Goal: Task Accomplishment & Management: Use online tool/utility

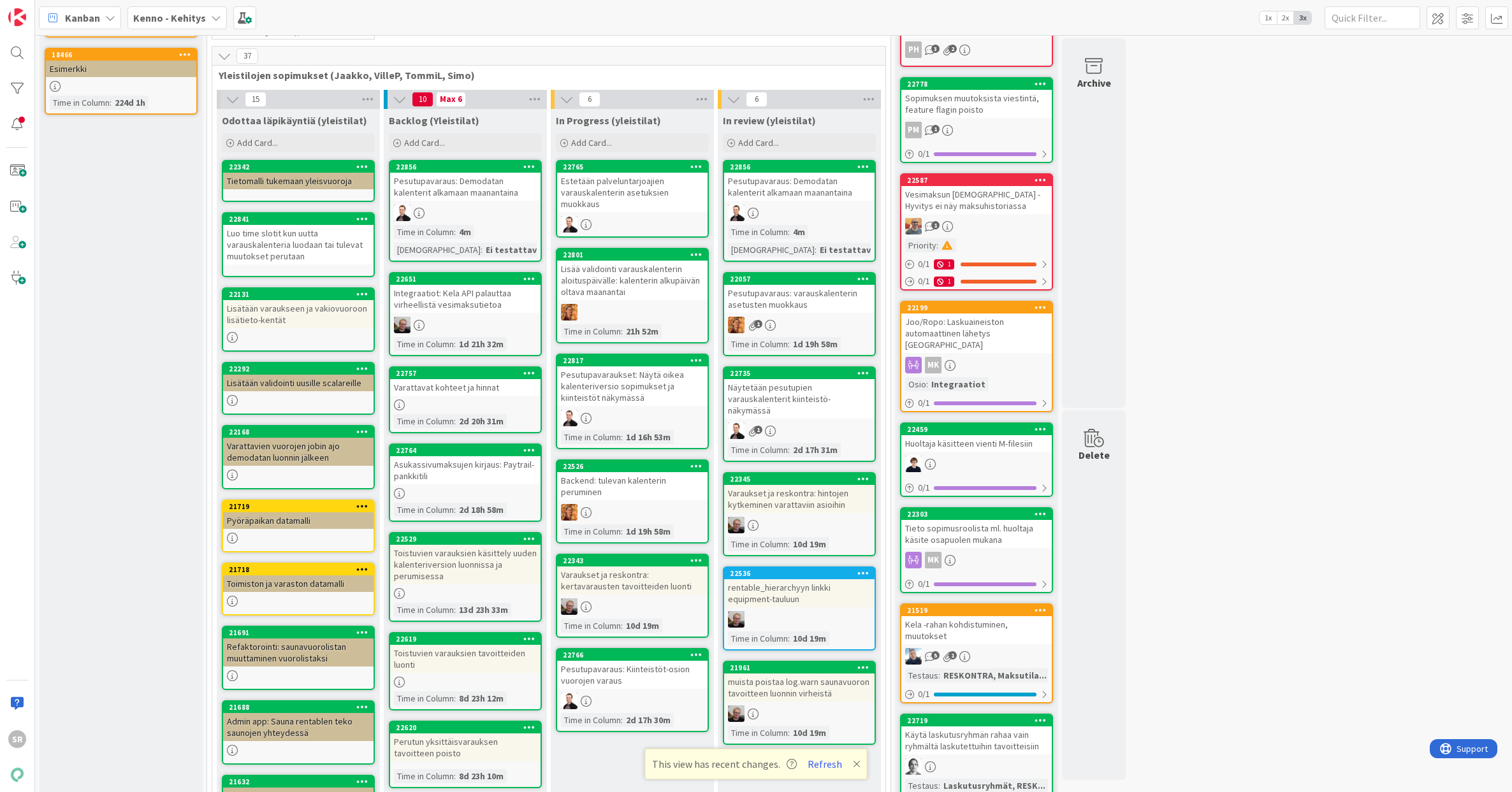
scroll to position [223, 0]
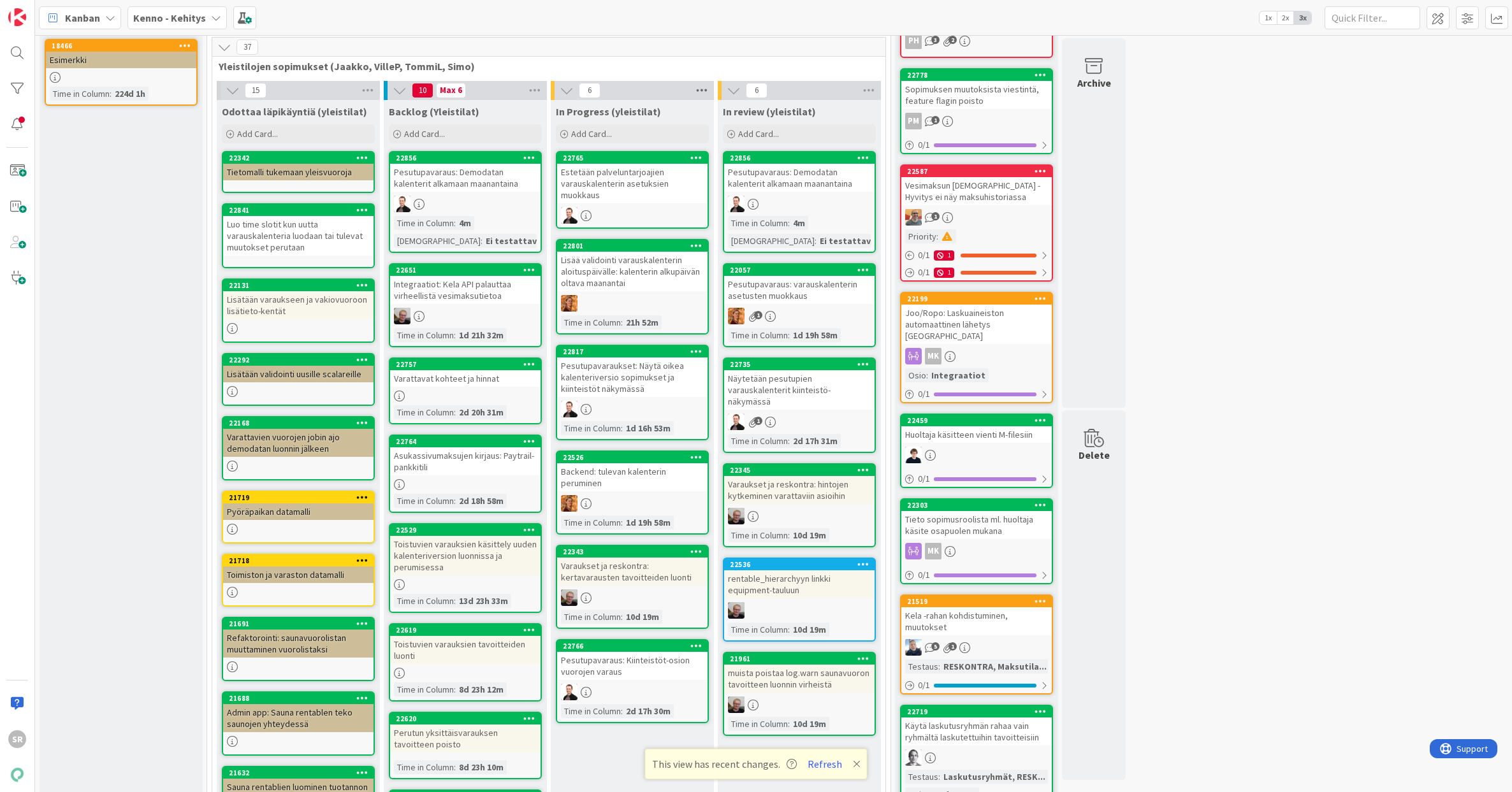
click at [702, 91] on icon at bounding box center [701, 91] width 17 height 20
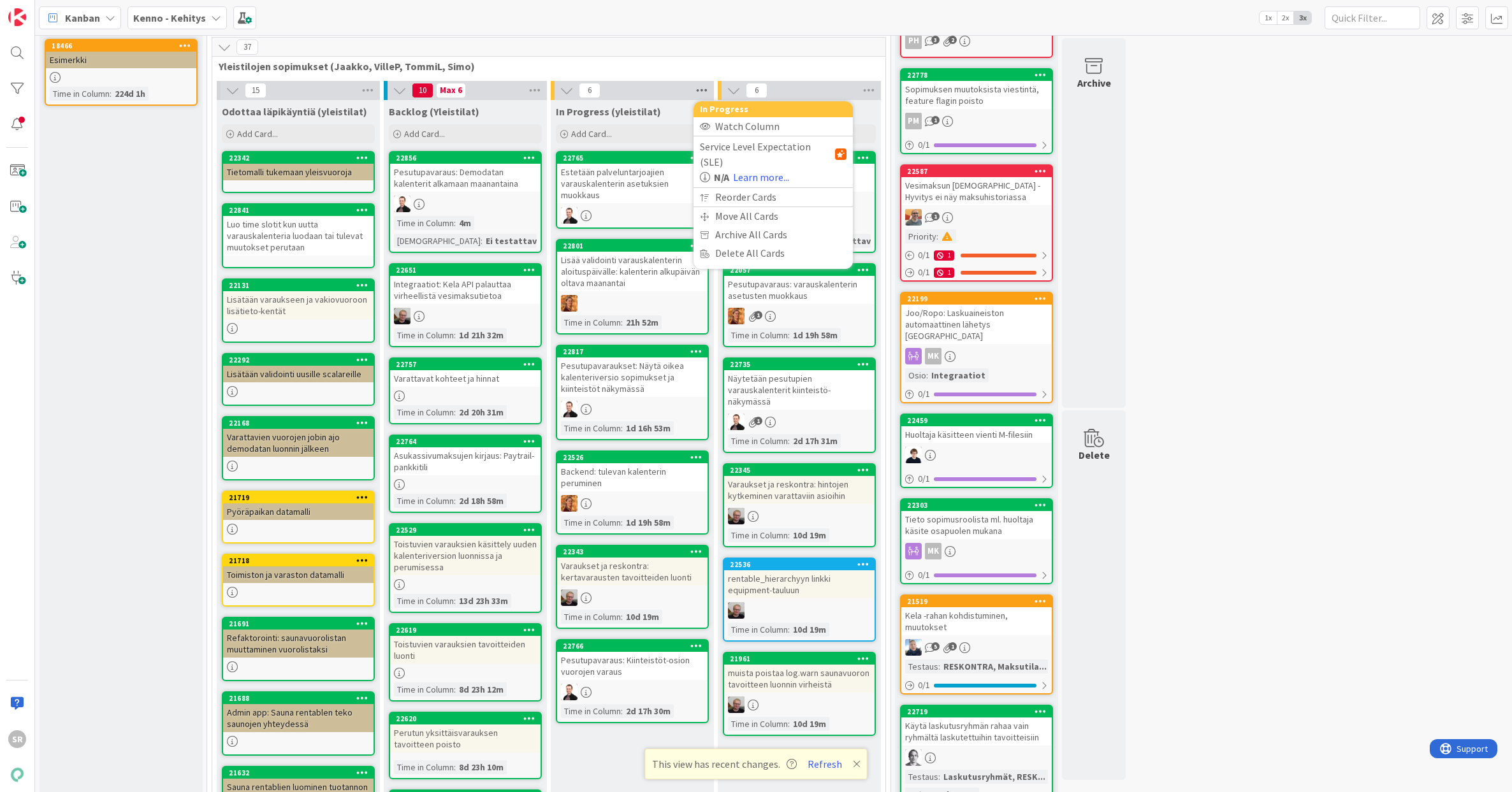
click at [702, 91] on icon at bounding box center [701, 91] width 17 height 20
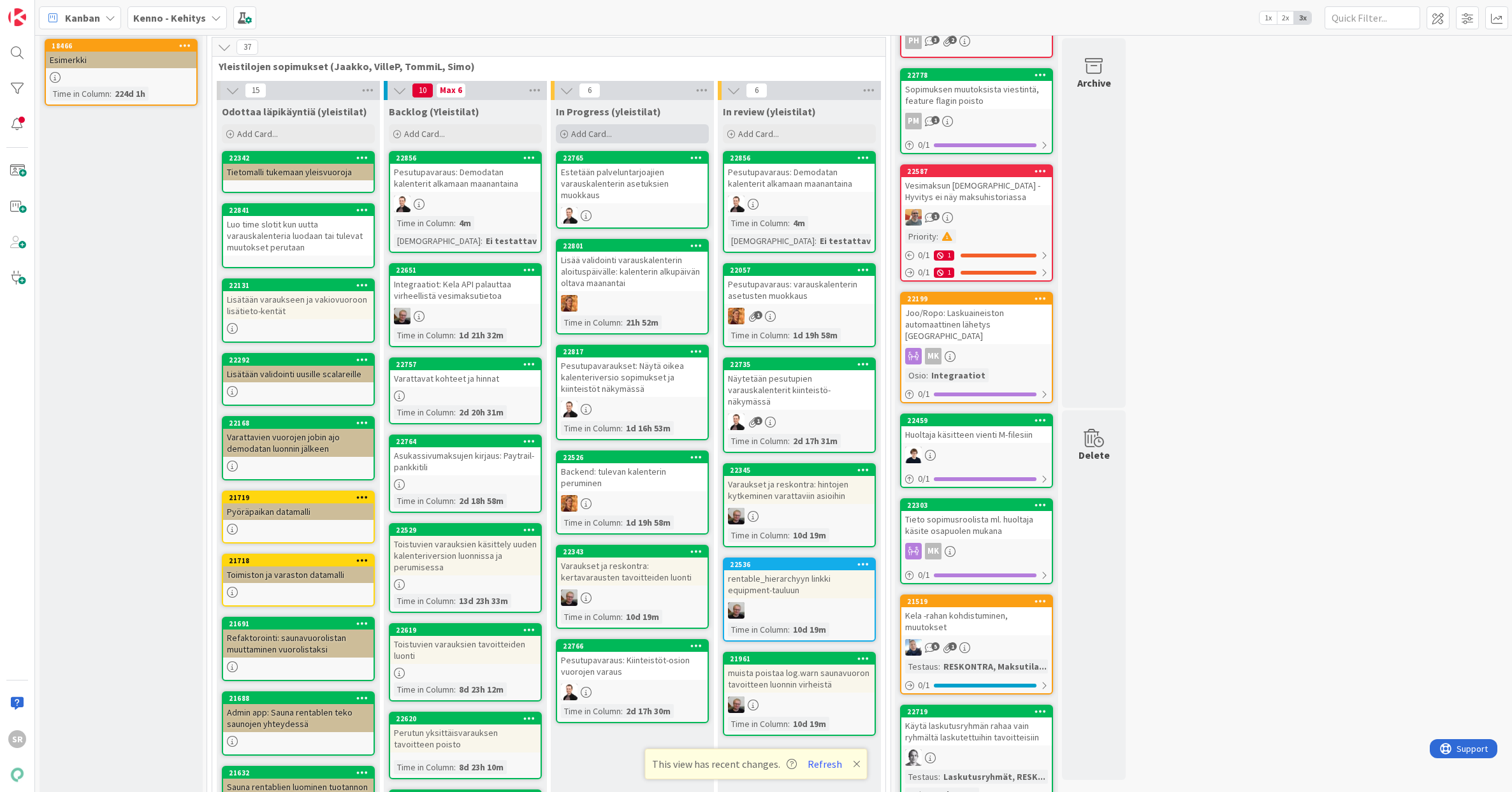
click at [578, 133] on span "Add Card..." at bounding box center [591, 134] width 41 height 12
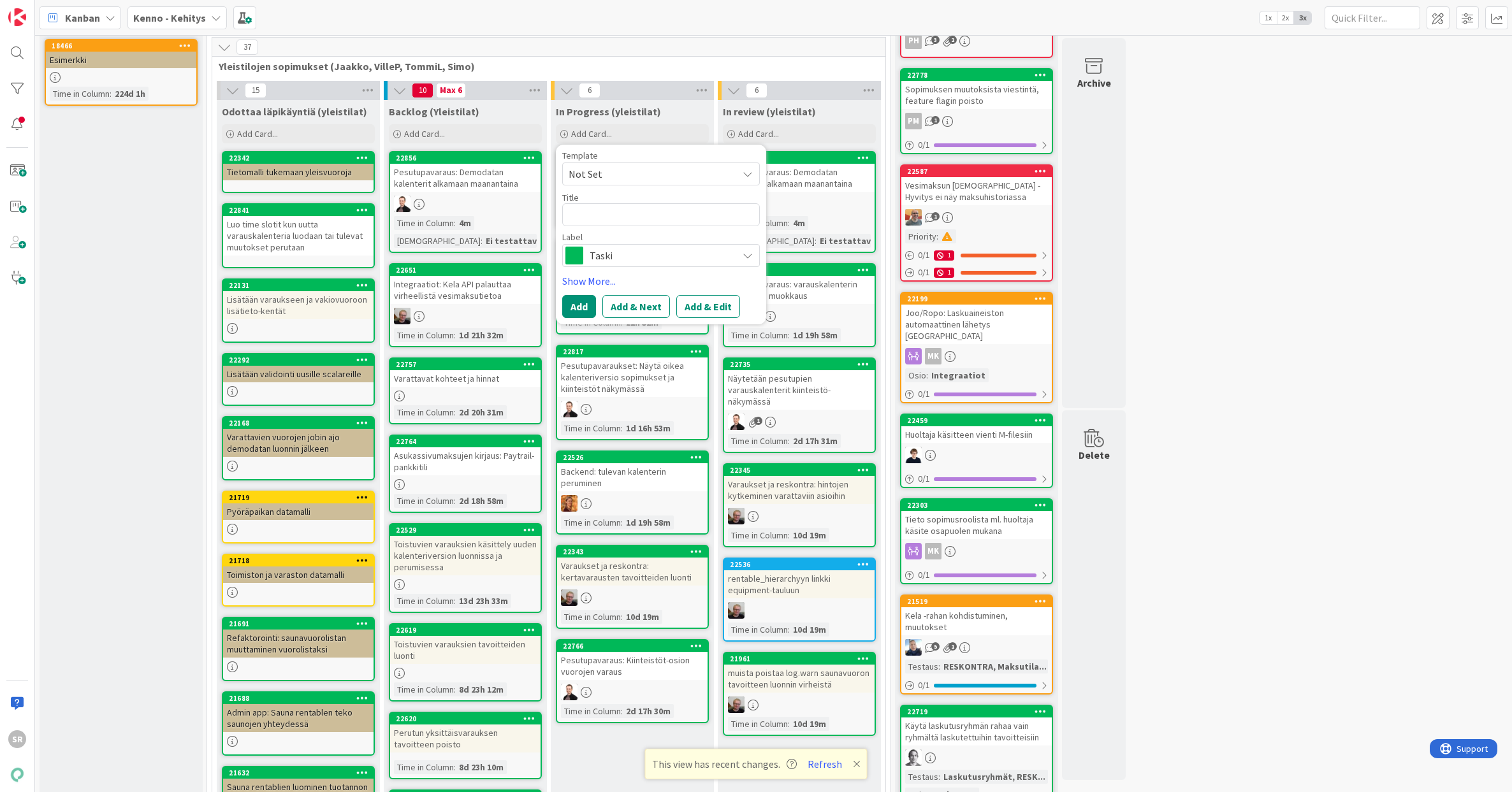
click at [711, 171] on span "Not Set" at bounding box center [648, 174] width 159 height 17
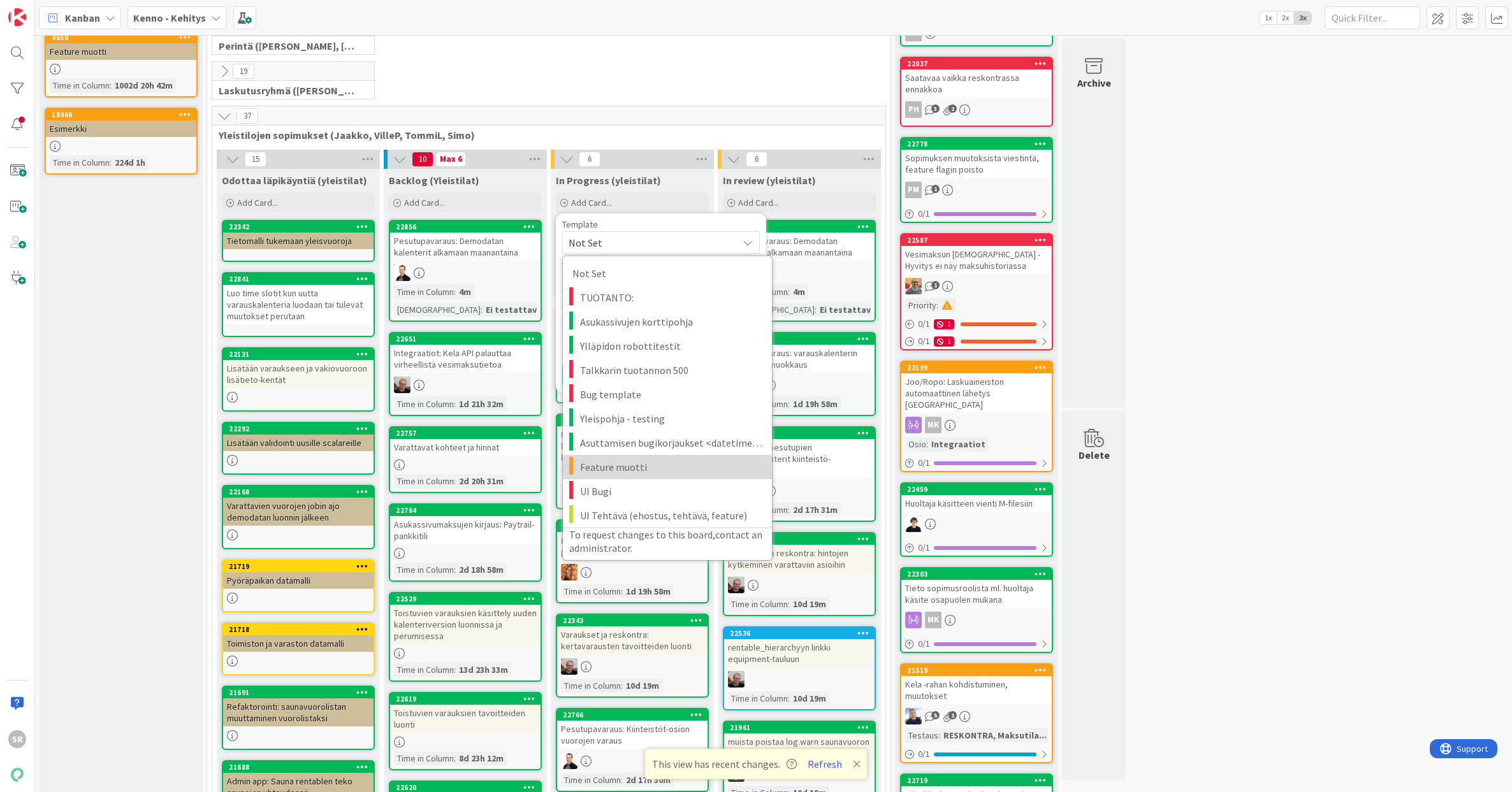
scroll to position [52, 0]
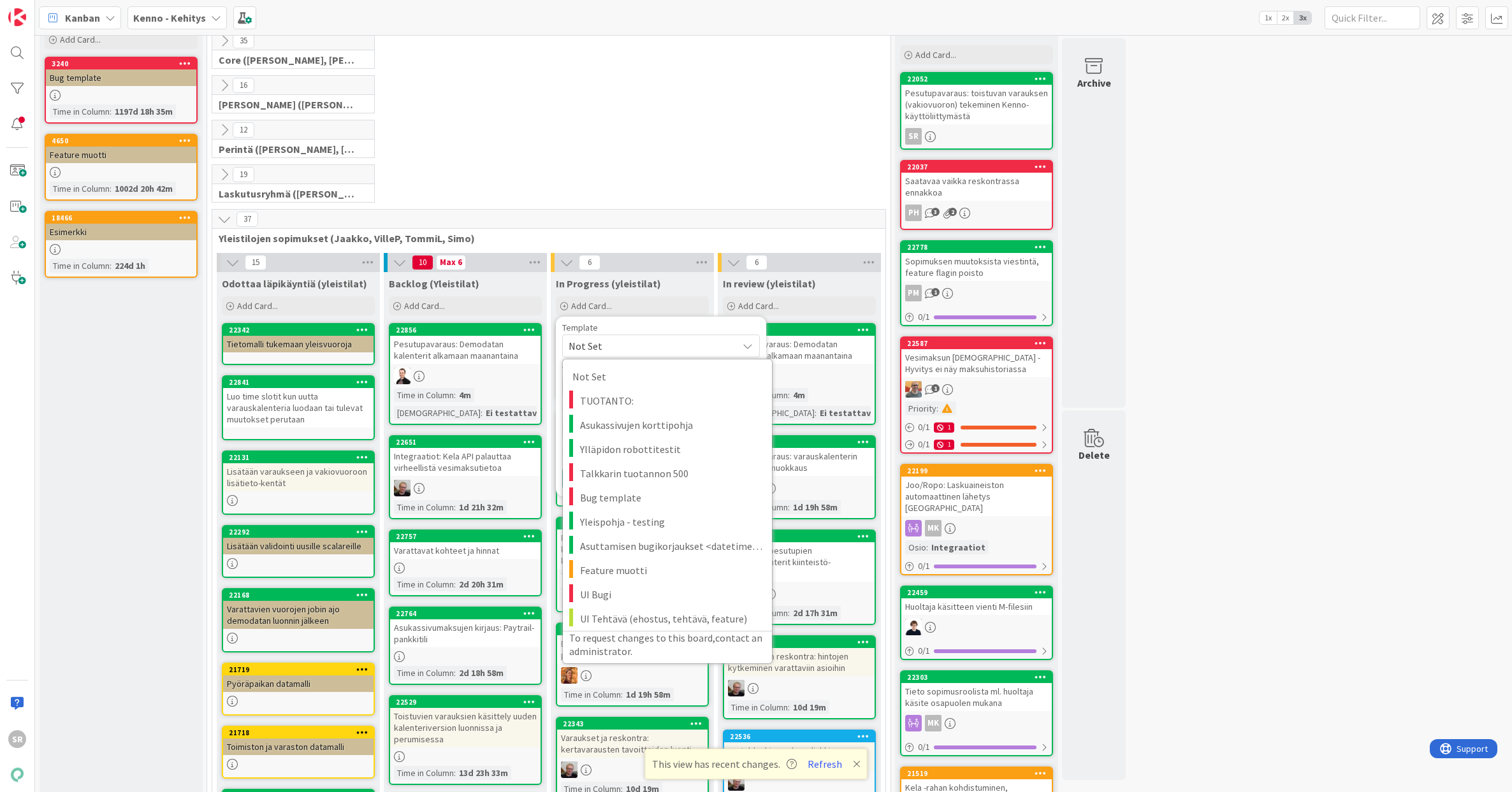
click at [643, 338] on span "Not Set" at bounding box center [648, 345] width 159 height 17
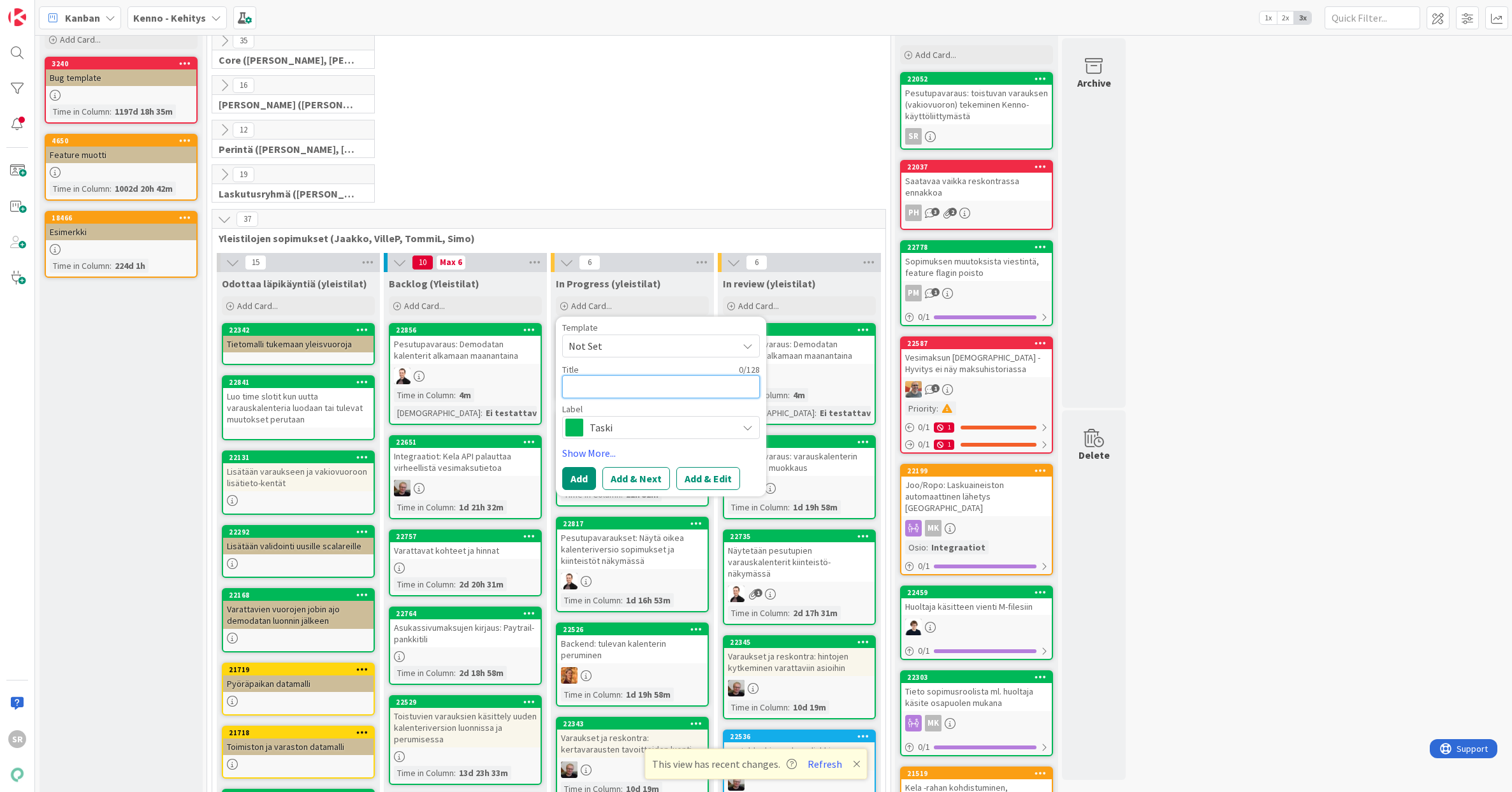
click at [641, 389] on textarea at bounding box center [660, 387] width 198 height 23
click at [740, 428] on div "Taski" at bounding box center [660, 428] width 198 height 23
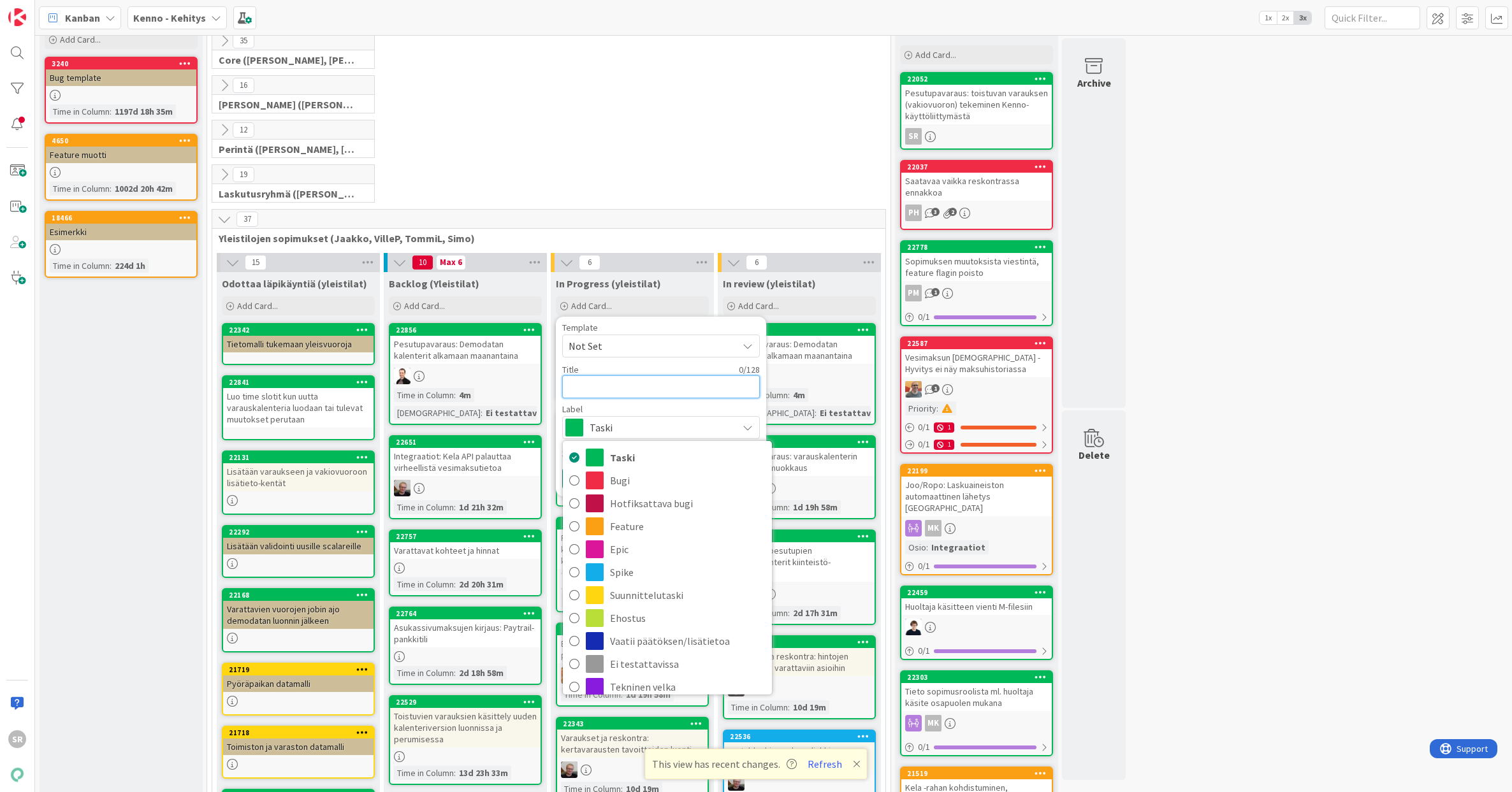
click at [675, 394] on textarea at bounding box center [660, 387] width 198 height 23
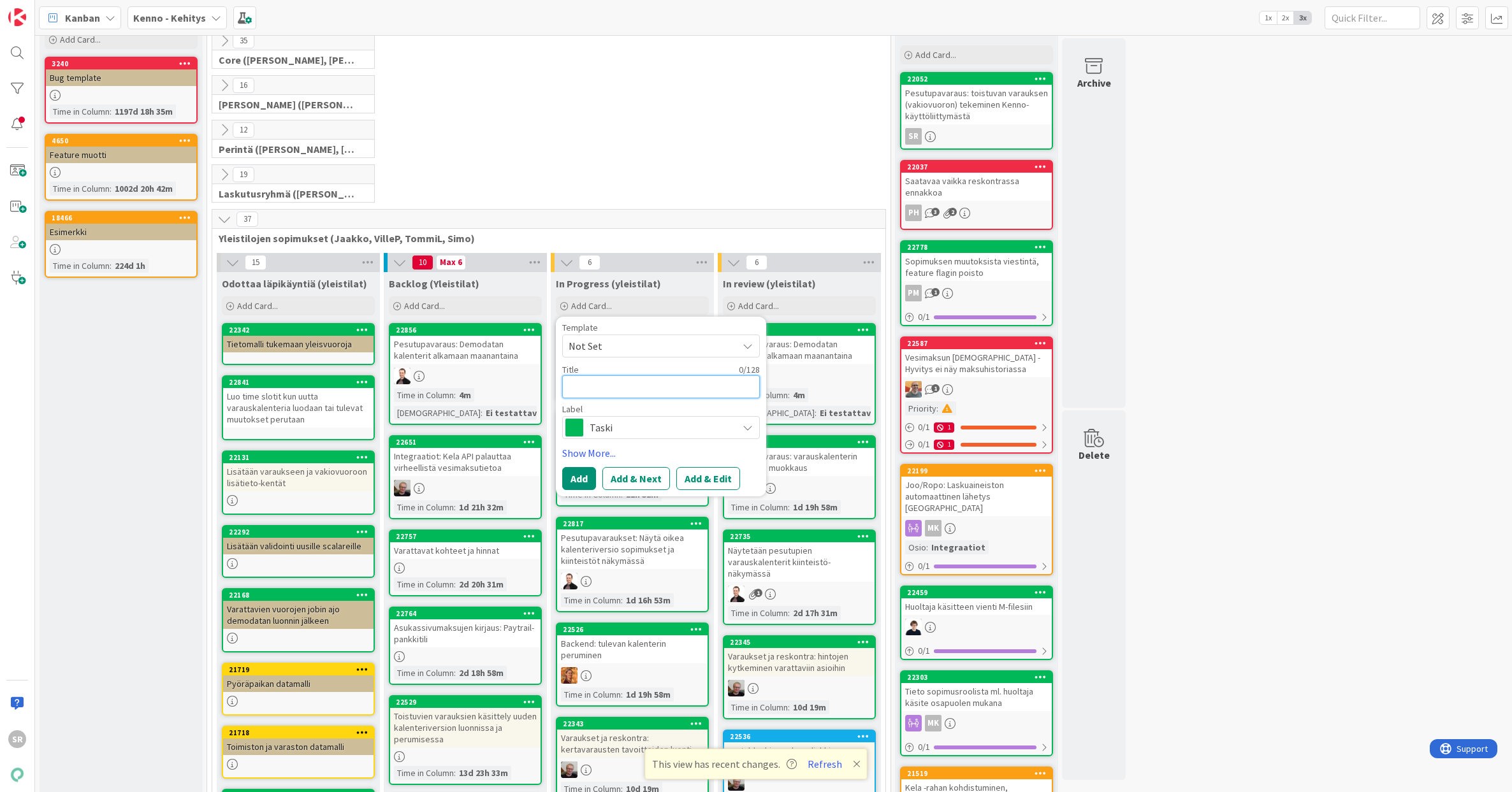
type textarea "x"
type textarea "u"
type textarea "x"
type textarea "us"
type textarea "x"
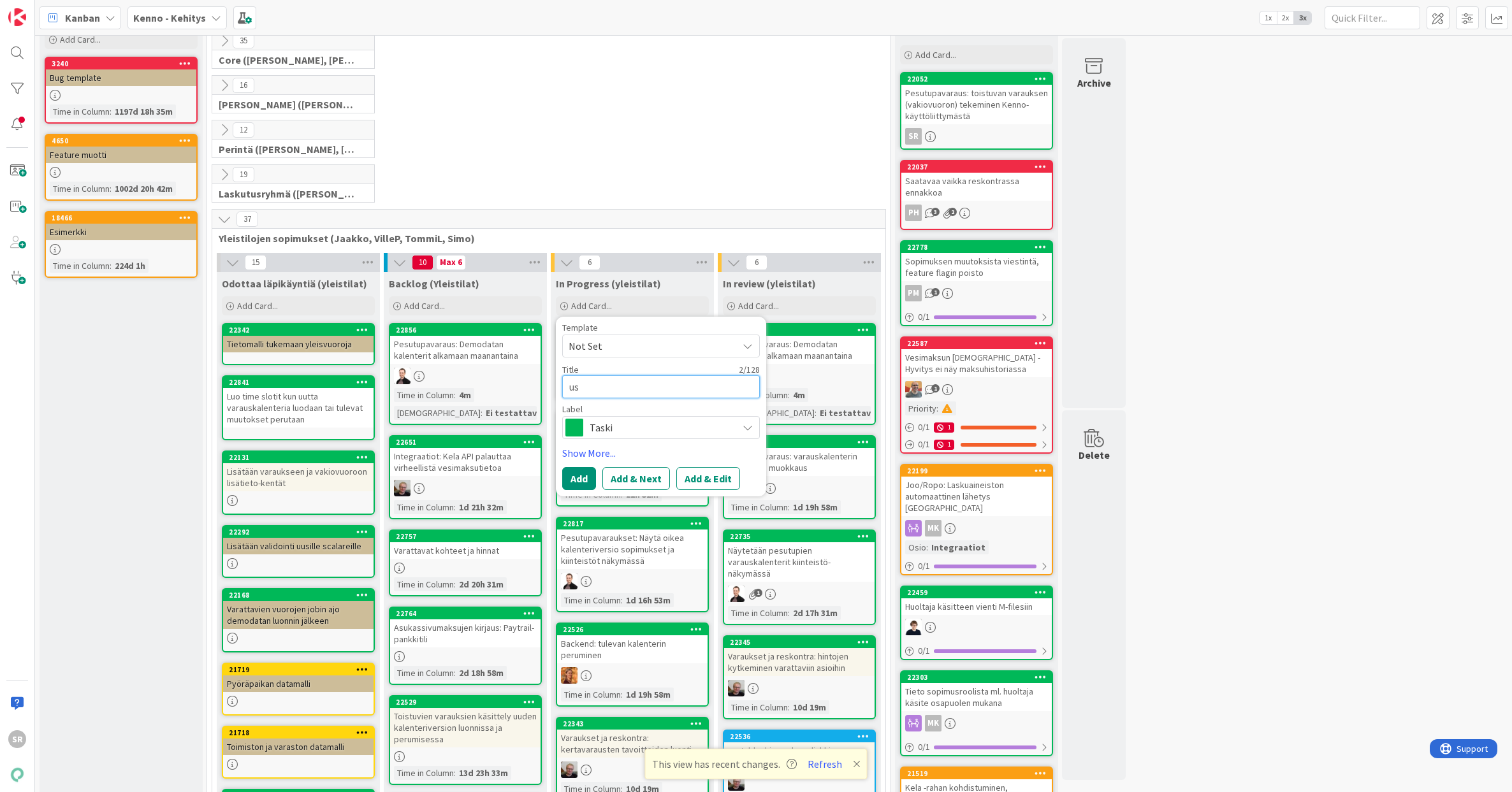
type textarea "u"
type textarea "x"
type textarea "U"
type textarea "x"
type textarea "Us"
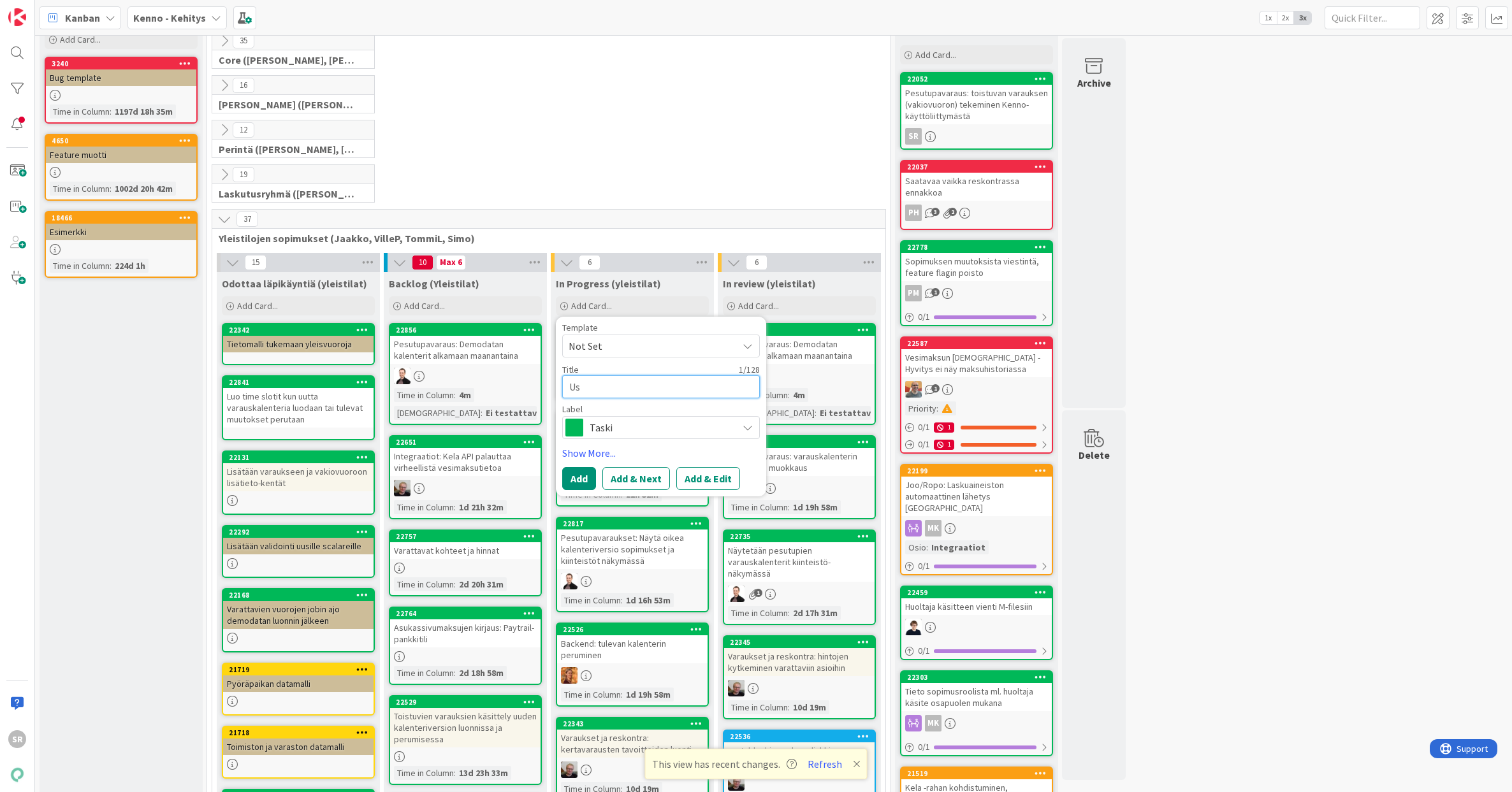
type textarea "x"
type textarea "Use"
type textarea "x"
type textarea "Usea"
type textarea "x"
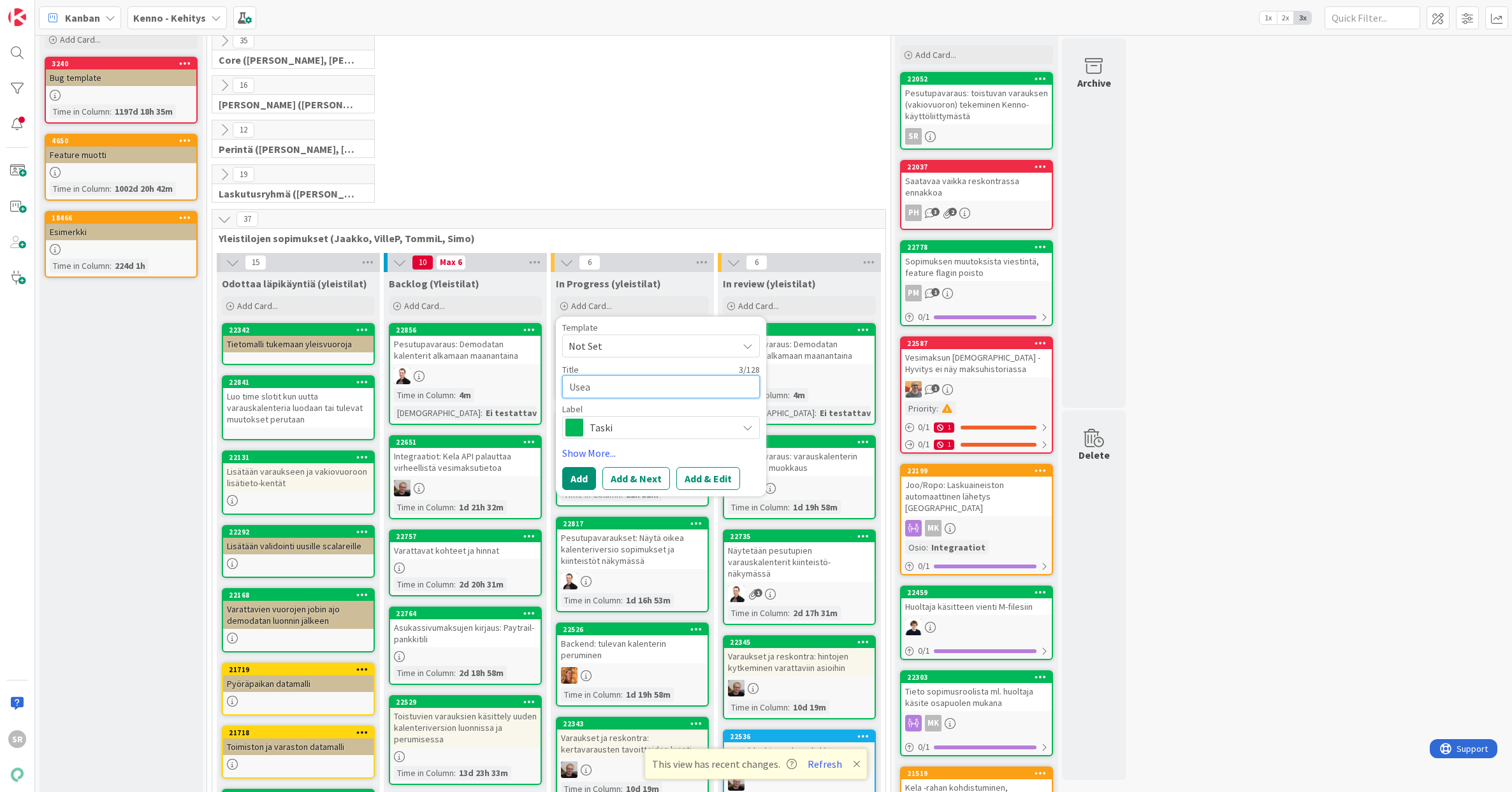
type textarea "Usean"
type textarea "x"
type textarea "Usean p"
type textarea "x"
type textarea "Usean pe"
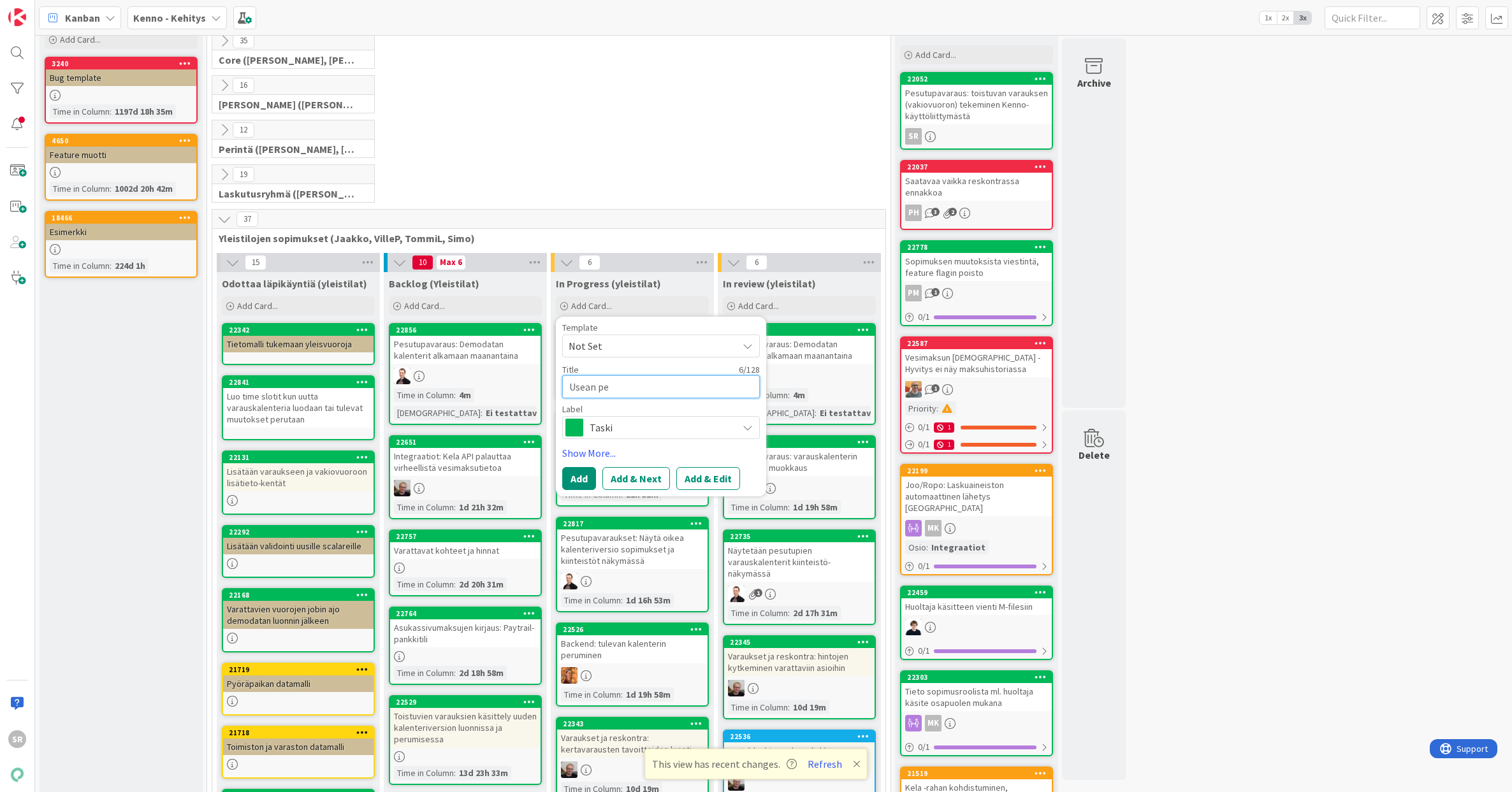
type textarea "x"
type textarea "Usean per"
type textarea "x"
type textarea "Usean perä"
type textarea "x"
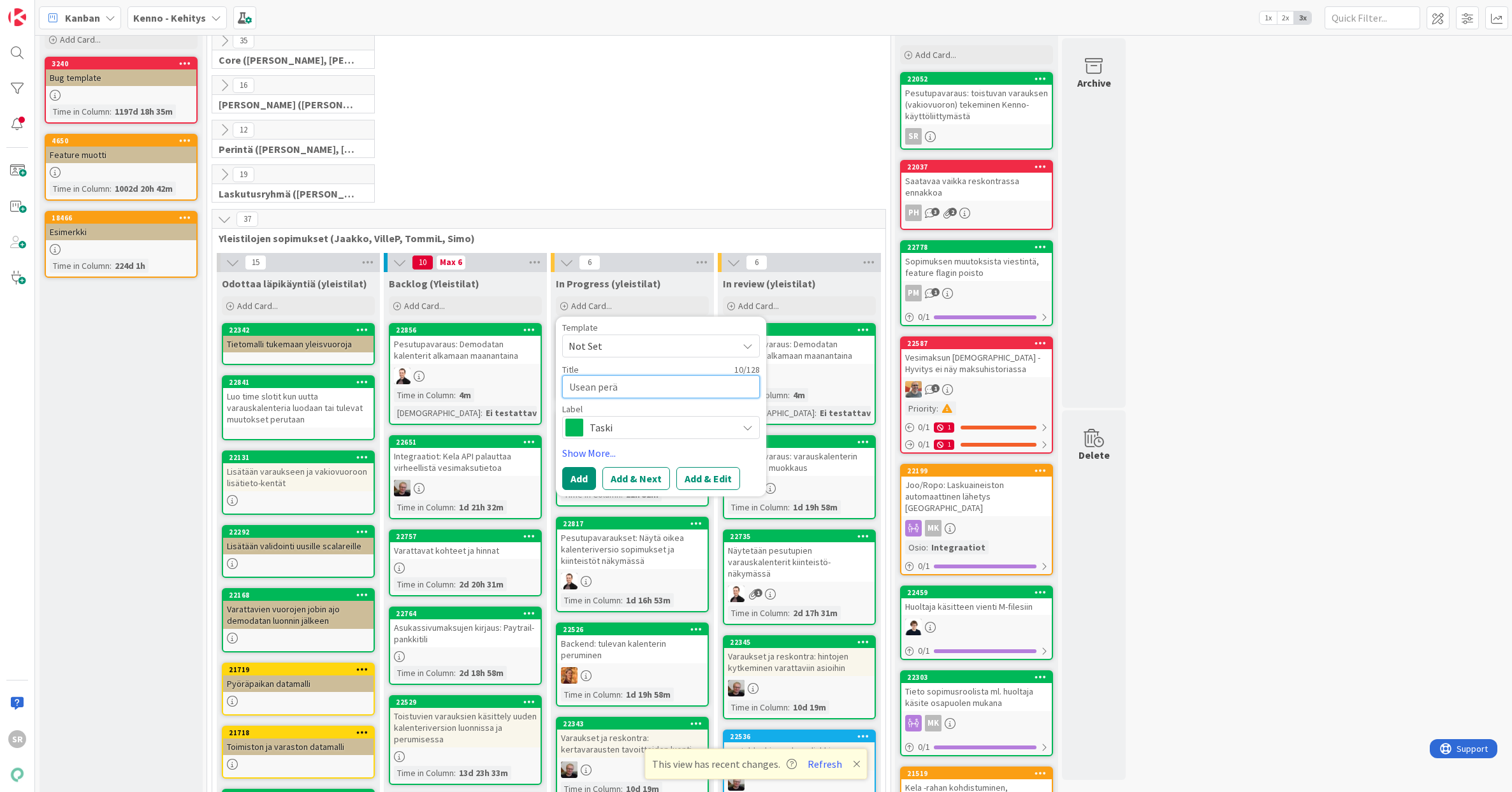
type textarea "Usean peräk"
type textarea "x"
type textarea "Usean peräkk"
type textarea "x"
type textarea "Usean peräkkä"
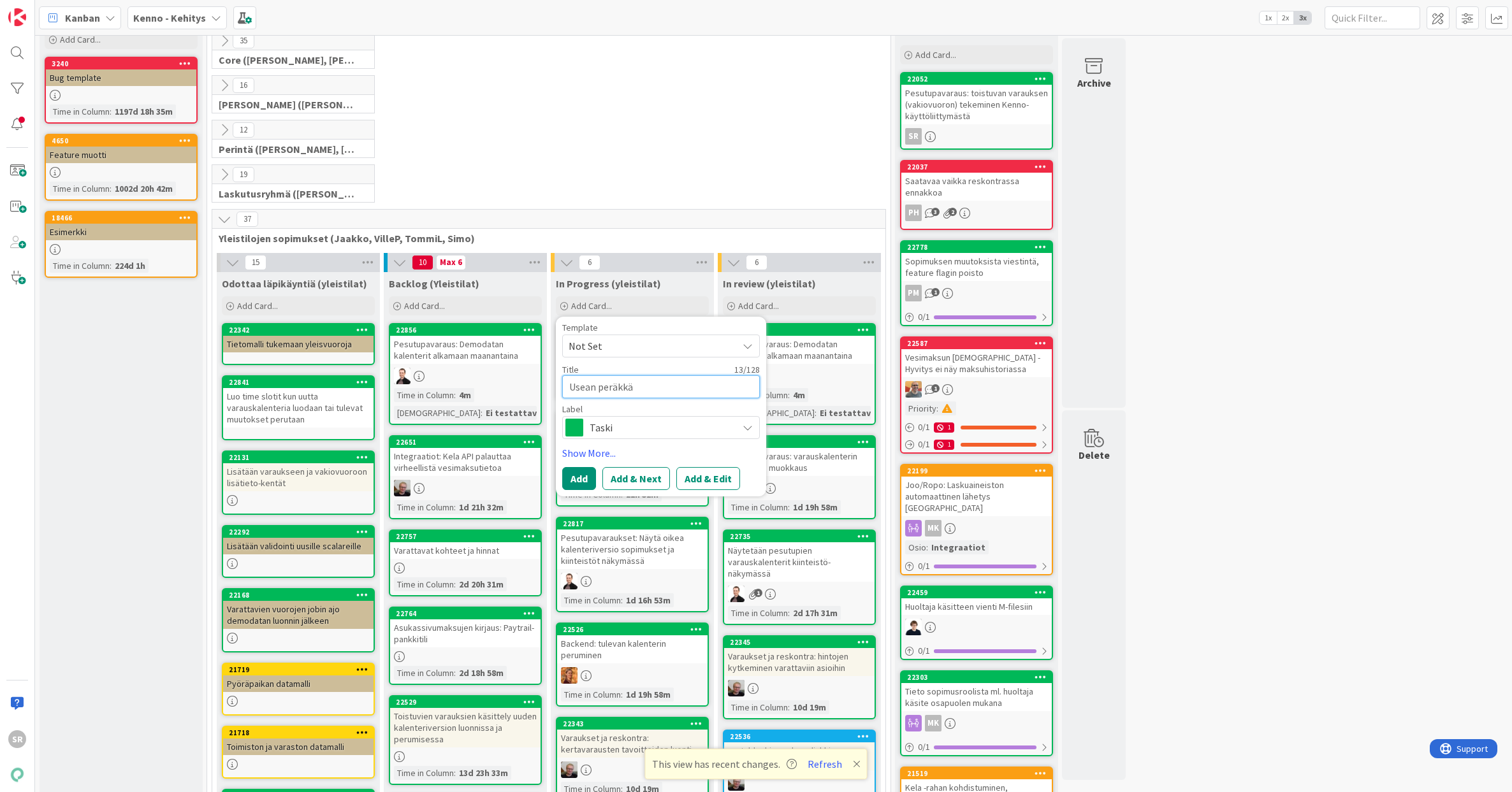
type textarea "x"
type textarea "Usean peräkkäi"
type textarea "x"
type textarea "Usean peräkkäis"
type textarea "x"
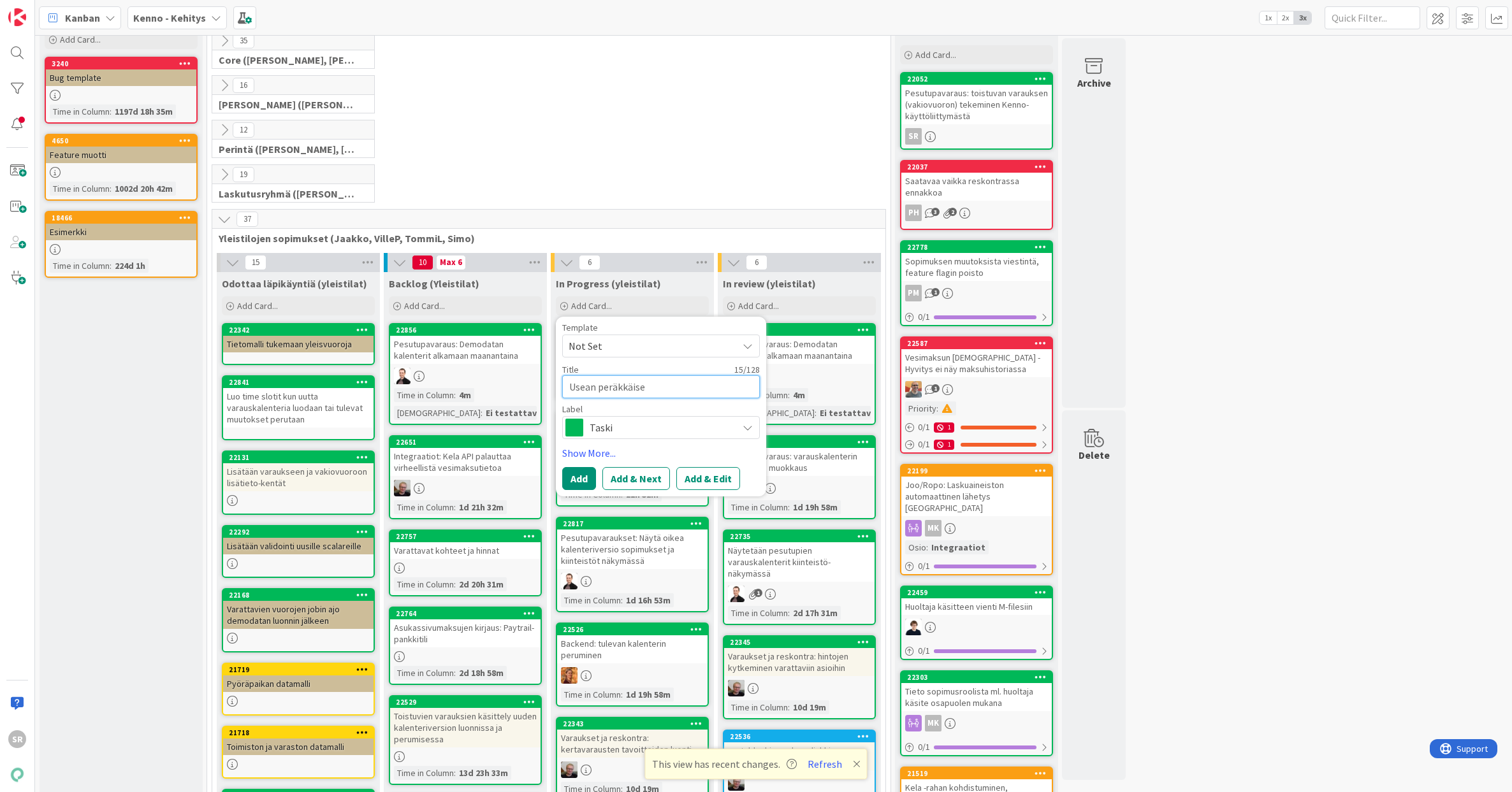
type textarea "Usean peräkkäisen"
type textarea "x"
type textarea "Usean peräkkäisen"
type textarea "x"
type textarea "Usean peräkkäisen v"
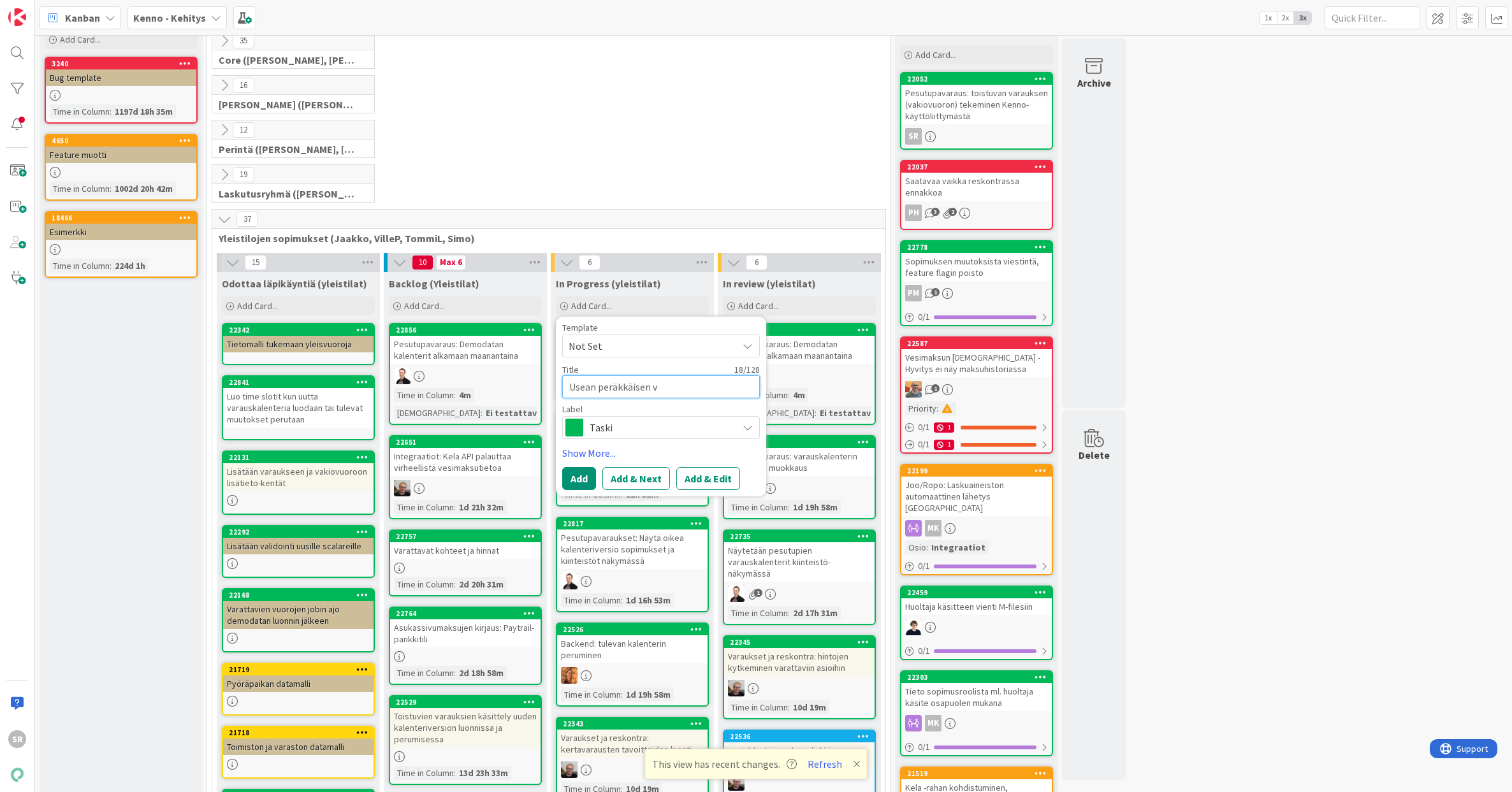
type textarea "x"
type textarea "Usean peräkkäisen vu"
type textarea "x"
type textarea "Usean peräkkäisen vuo"
type textarea "x"
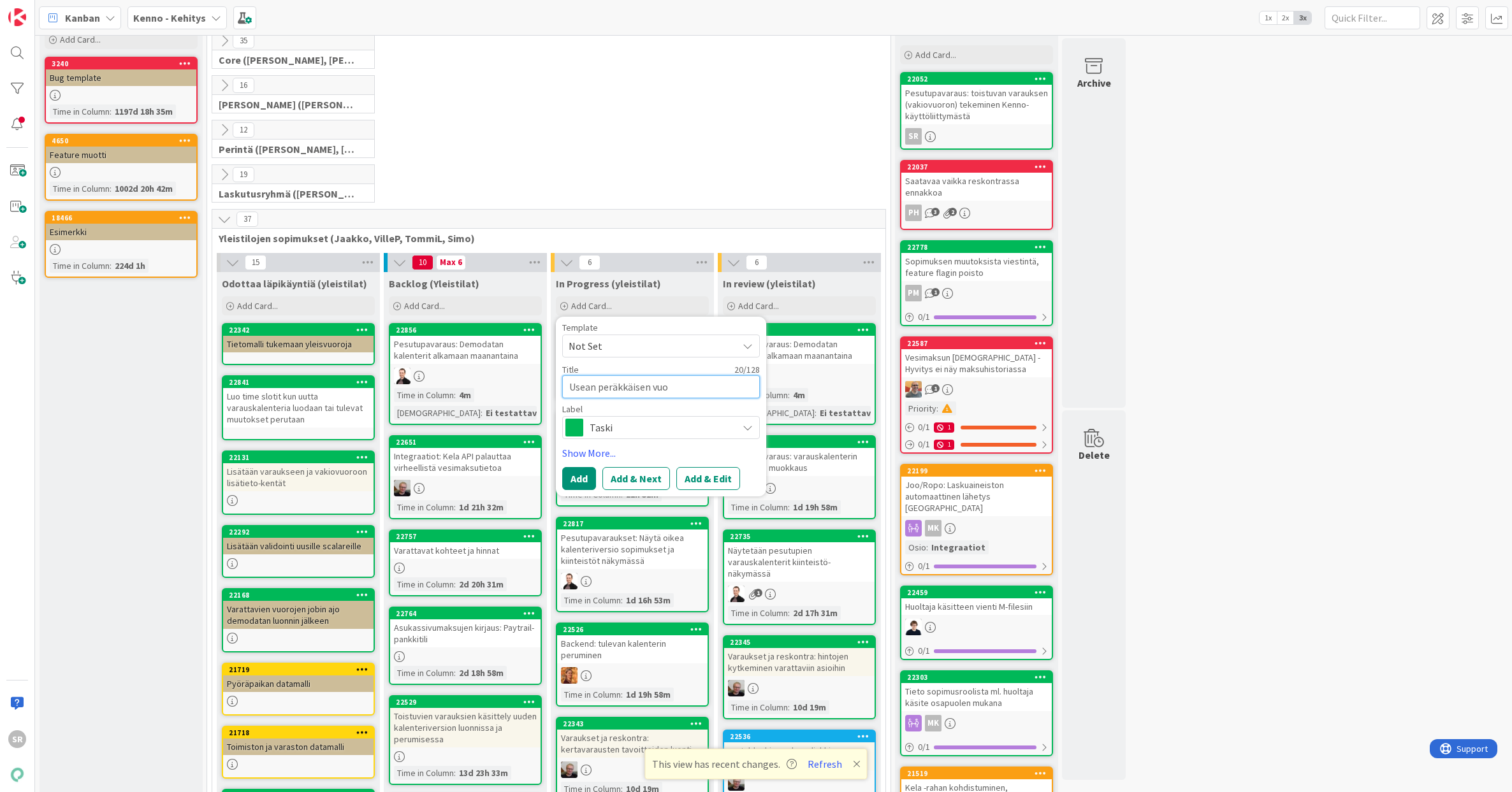
type textarea "Usean peräkkäisen vuor"
type textarea "x"
type textarea "Usean peräkkäisen vuoro"
type textarea "x"
type textarea "Usean peräkkäisen vuoron"
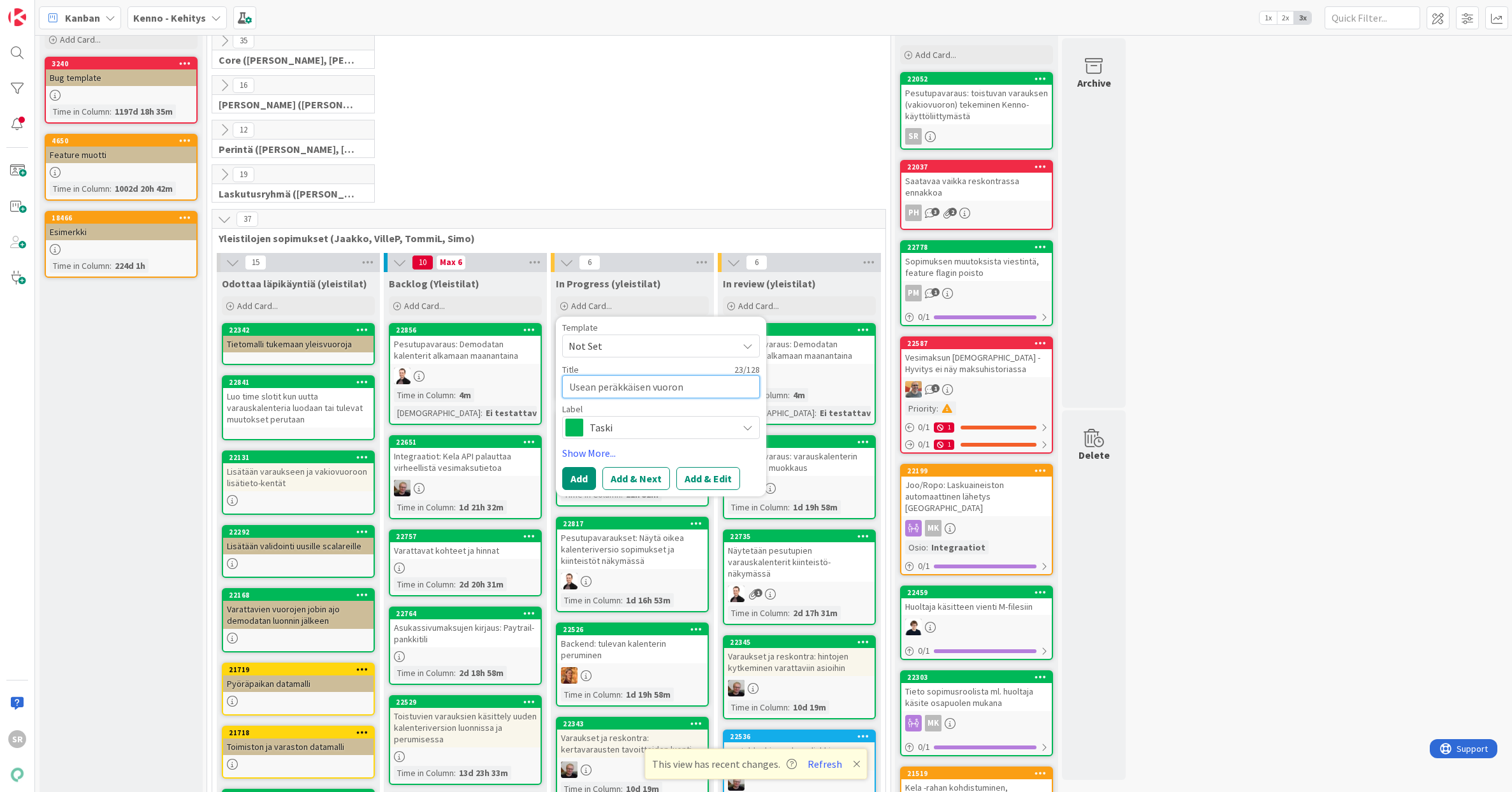
type textarea "x"
type textarea "Usean peräkkäisen vuoron"
type textarea "x"
type textarea "Usean peräkkäisen vuoron t"
type textarea "x"
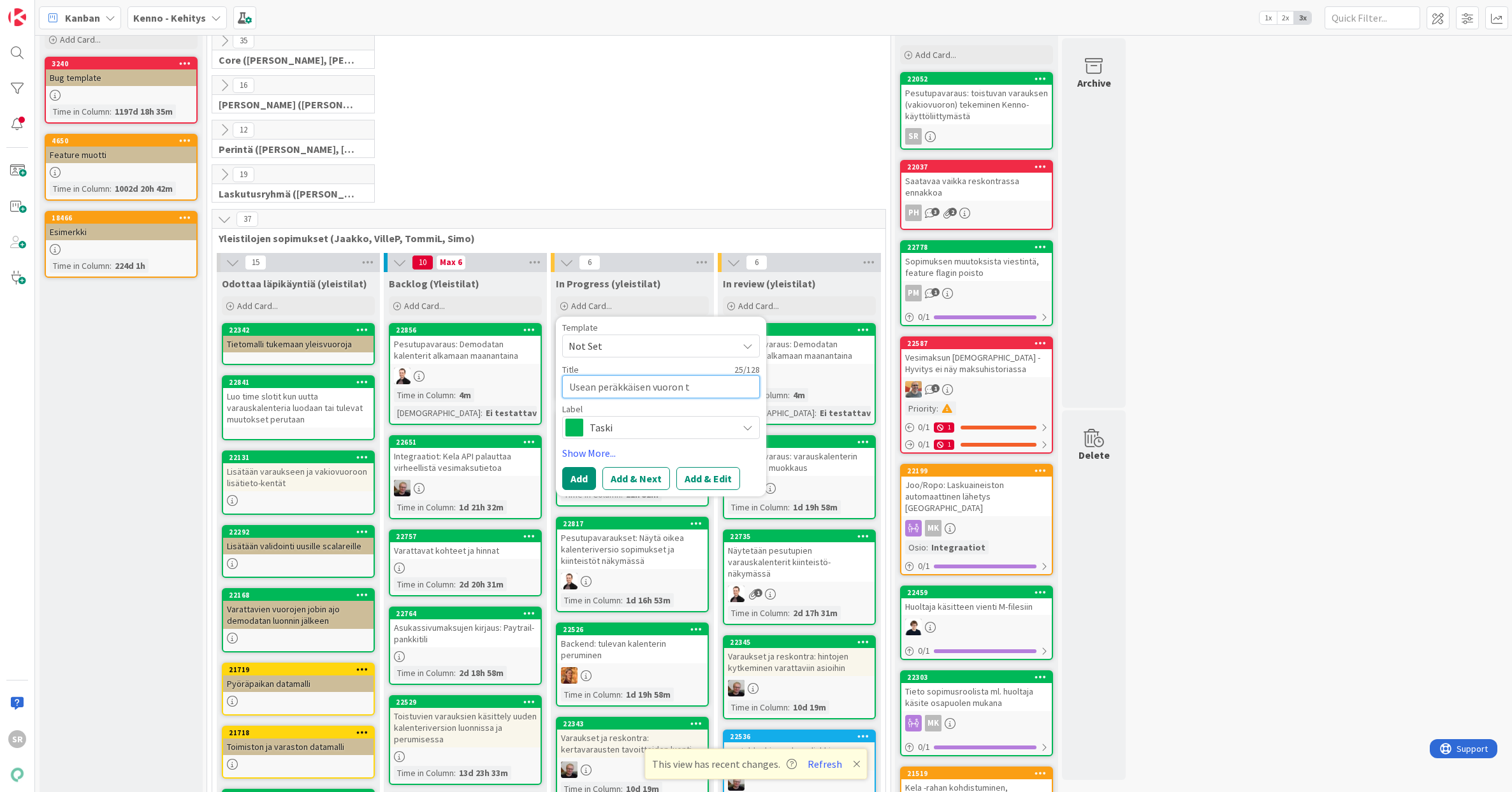
type textarea "Usean peräkkäisen vuoron to"
type textarea "x"
type textarea "Usean peräkkäisen vuoron toi"
type textarea "x"
type textarea "Usean peräkkäisen vuoron tois"
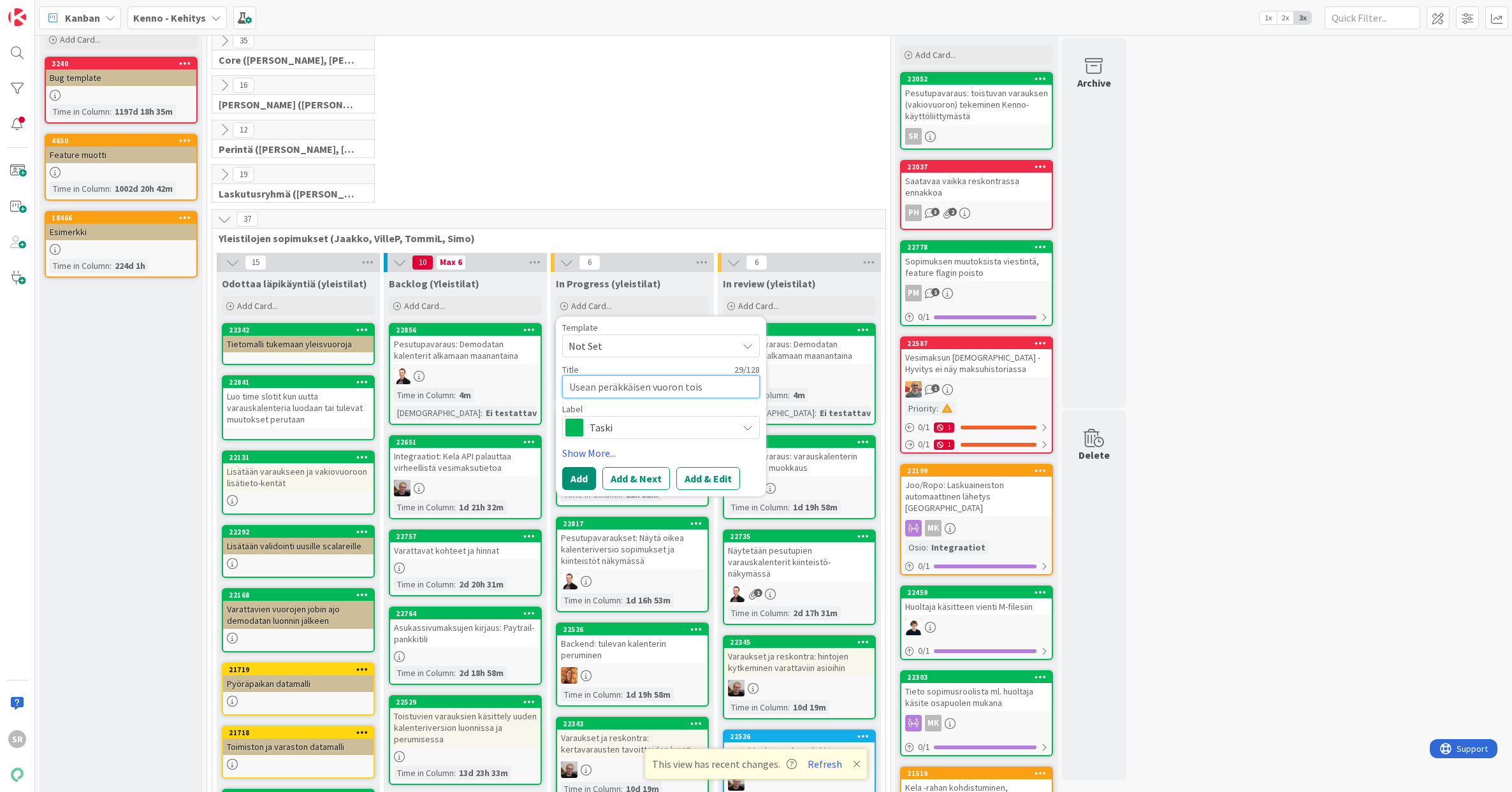
type textarea "x"
type textarea "Usean peräkkäisen vuoron toist"
type textarea "x"
type textarea "Usean peräkkäisen vuoron toistu"
type textarea "x"
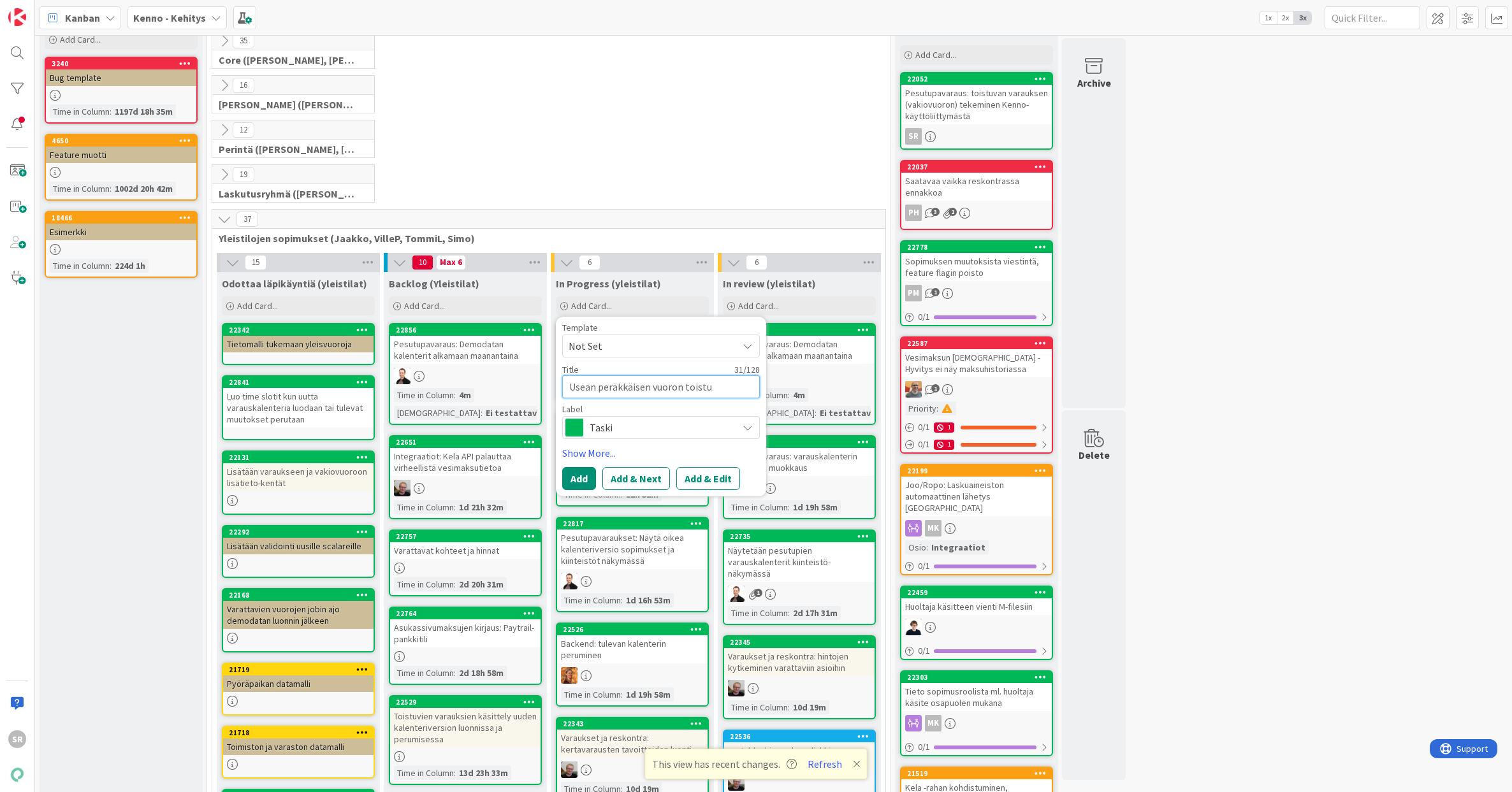
type textarea "Usean peräkkäisen vuoron toistuv"
type textarea "x"
type textarea "Usean peräkkäisen vuoron toistuva"
type textarea "x"
type textarea "Usean peräkkäisen vuoron toistuva"
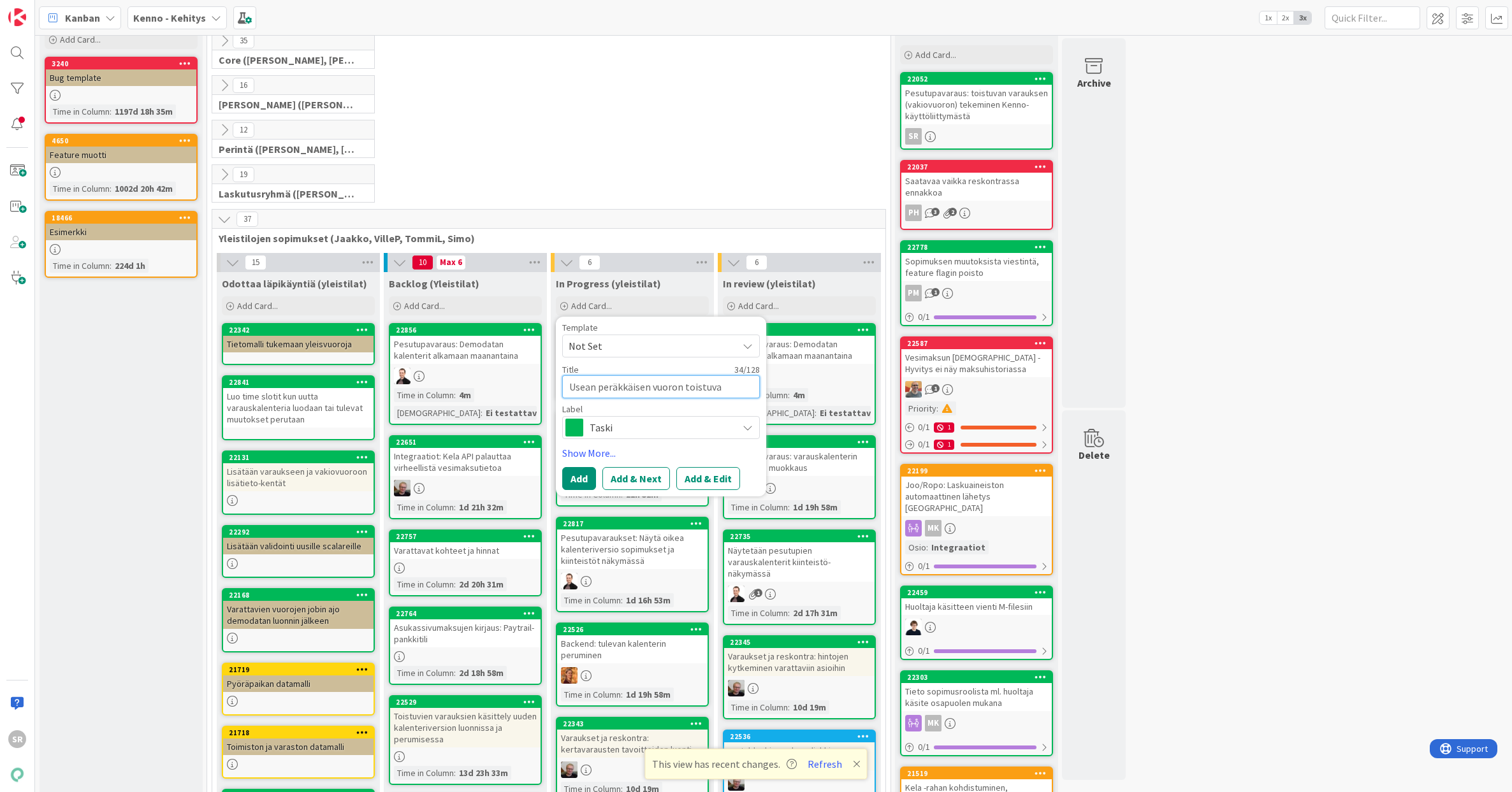
type textarea "x"
type textarea "Usean peräkkäisen vuoron toistuva v"
type textarea "x"
type textarea "Usean peräkkäisen vuoron toistuva va"
type textarea "x"
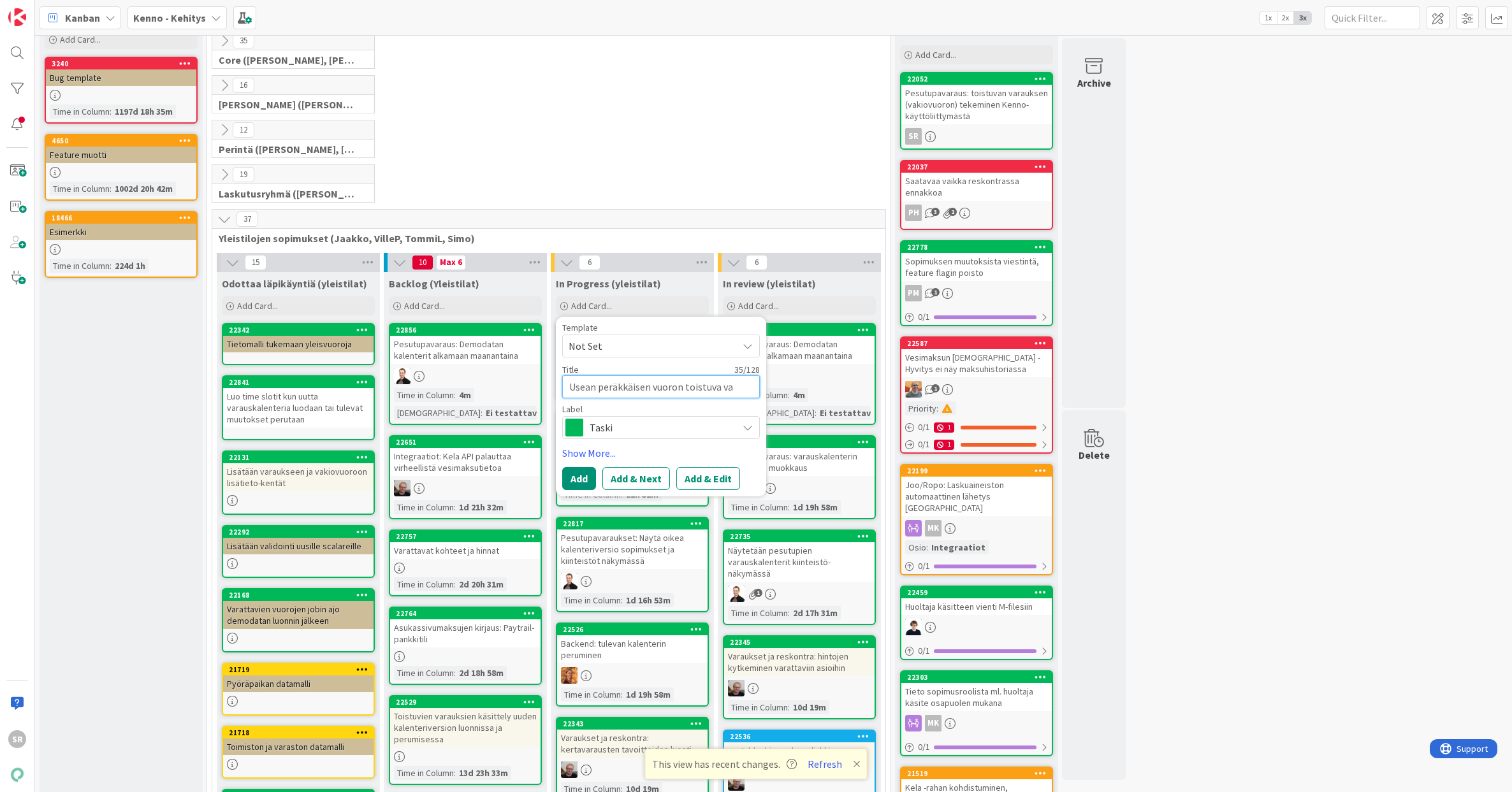
type textarea "Usean peräkkäisen vuoron toistuva var"
type textarea "x"
type textarea "Usean peräkkäisen vuoron toistuva vara"
type textarea "x"
type textarea "Usean peräkkäisen vuoron toistuva varau"
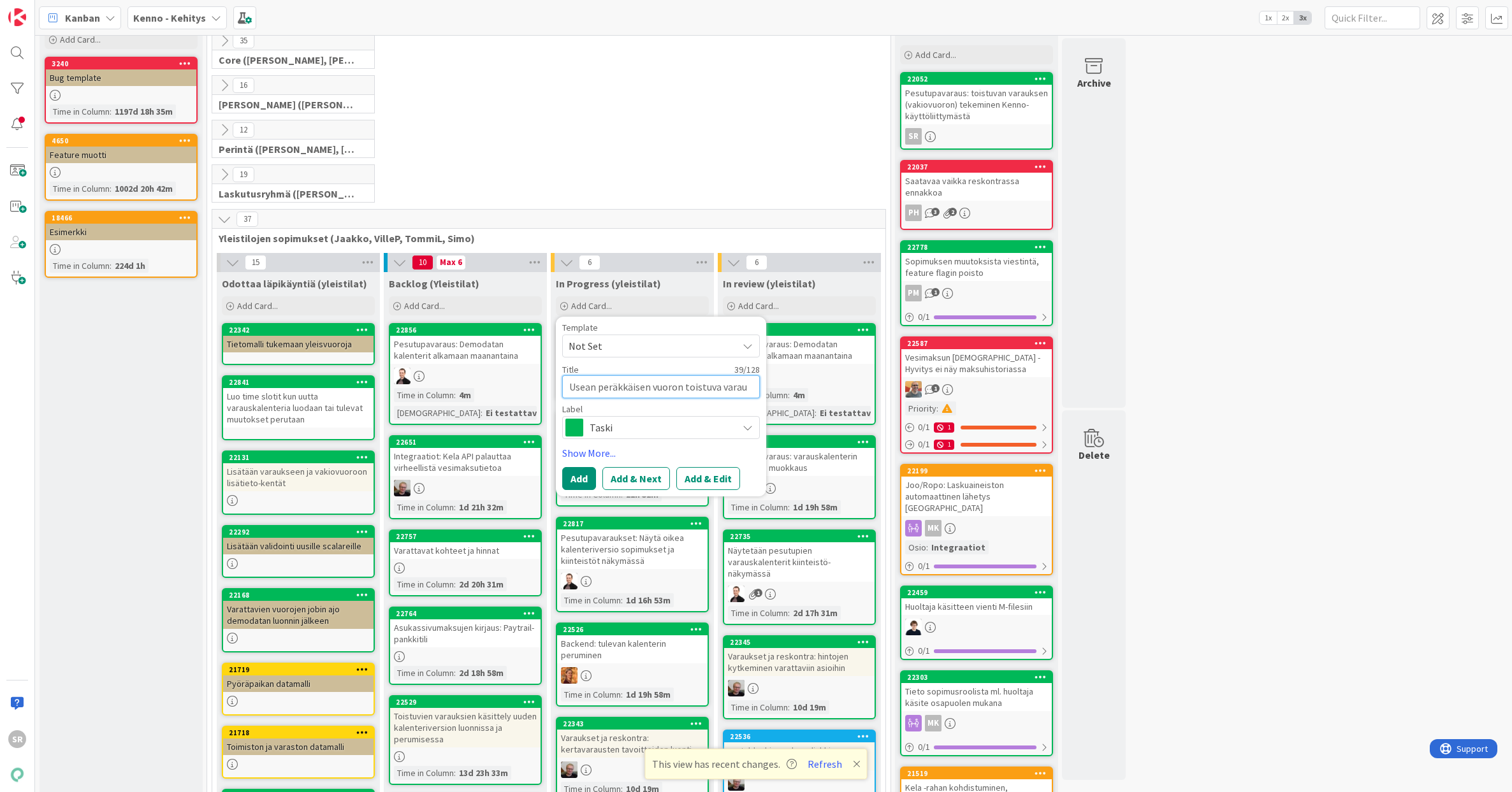
type textarea "x"
type textarea "Usean peräkkäisen vuoron toistuva varaus"
click at [691, 485] on button "Add & Edit" at bounding box center [707, 479] width 63 height 23
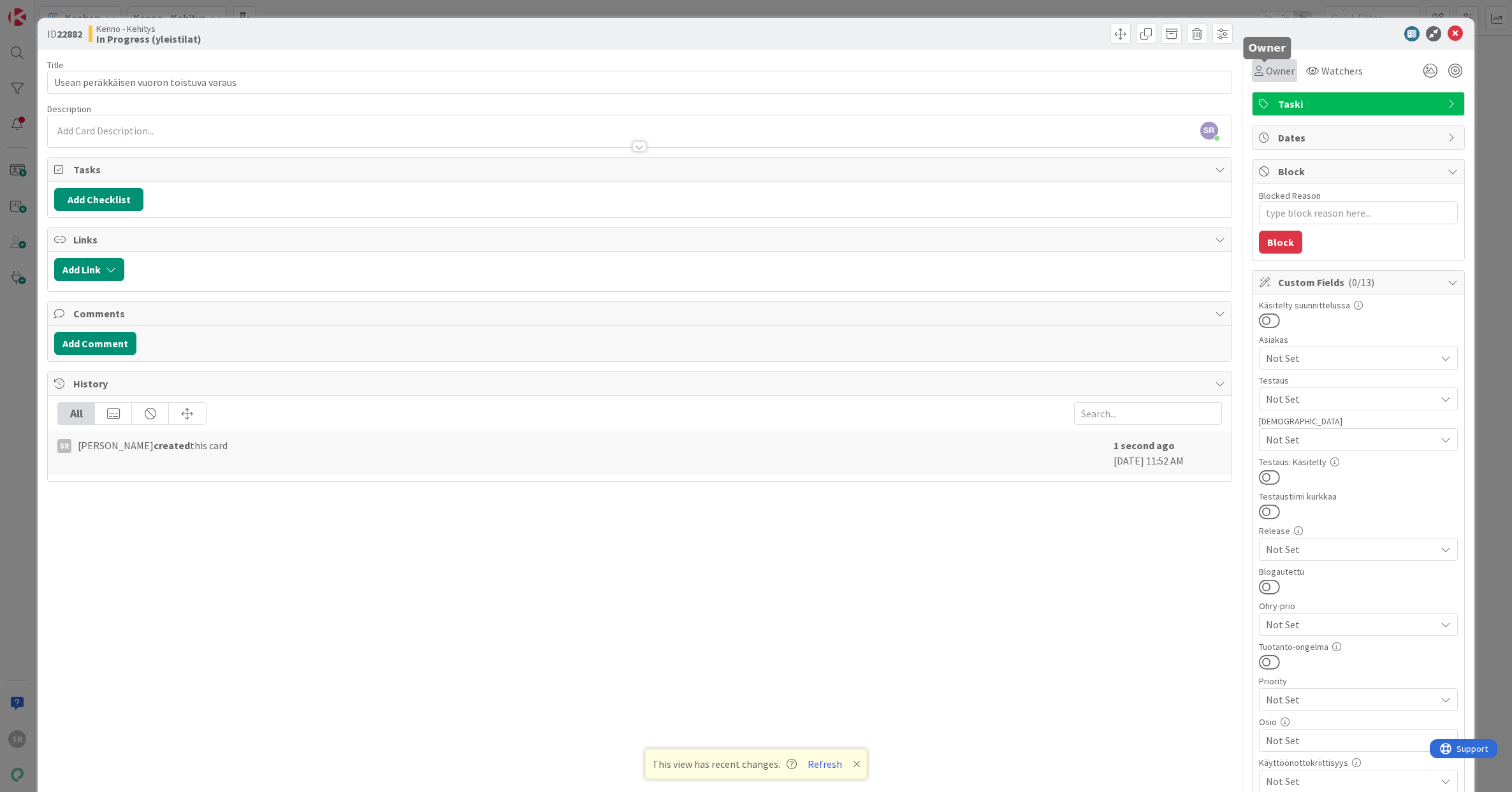
click at [1266, 77] on span "Owner" at bounding box center [1280, 71] width 28 height 16
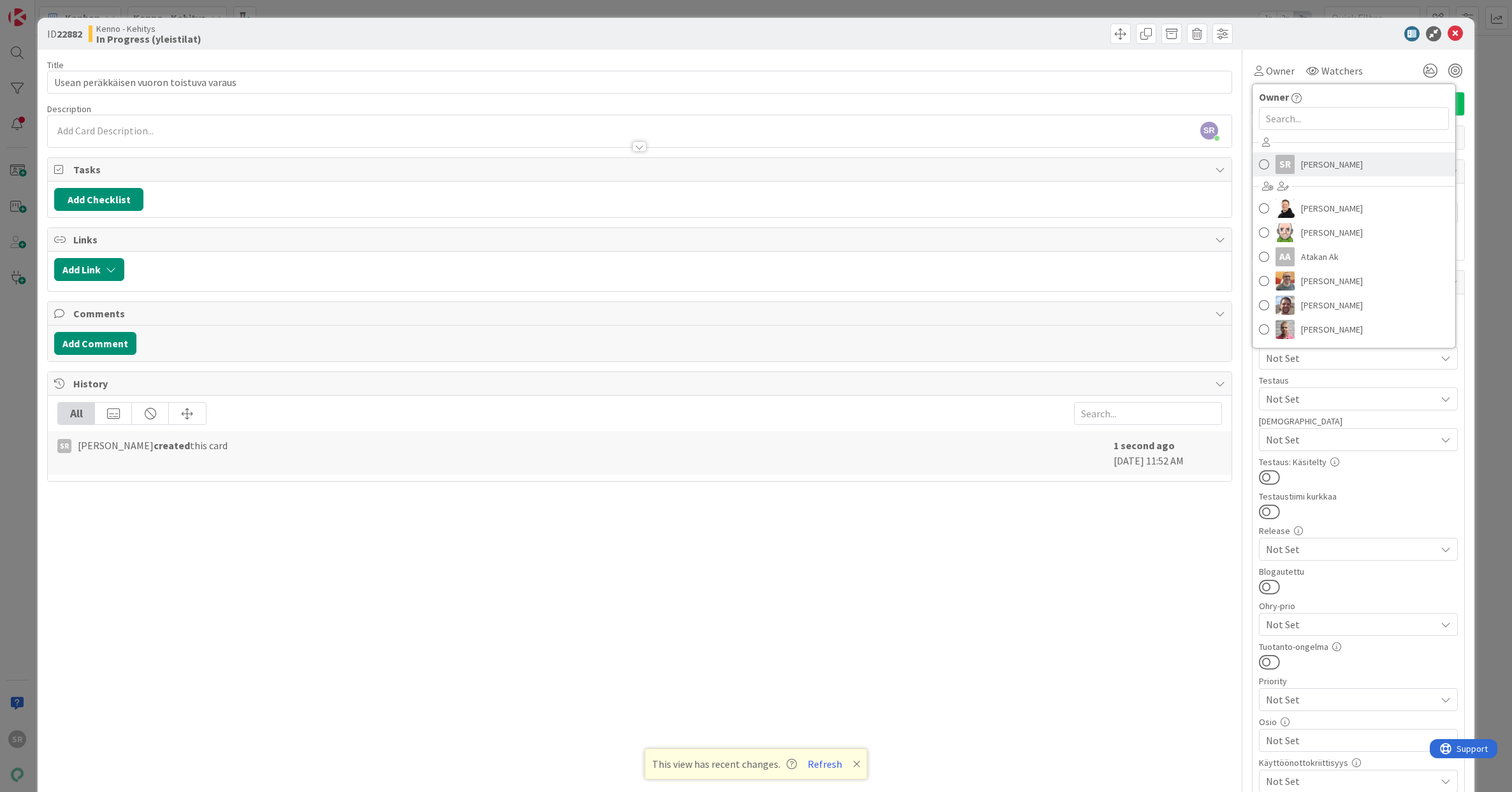
click at [1301, 167] on span "[PERSON_NAME]" at bounding box center [1332, 165] width 61 height 20
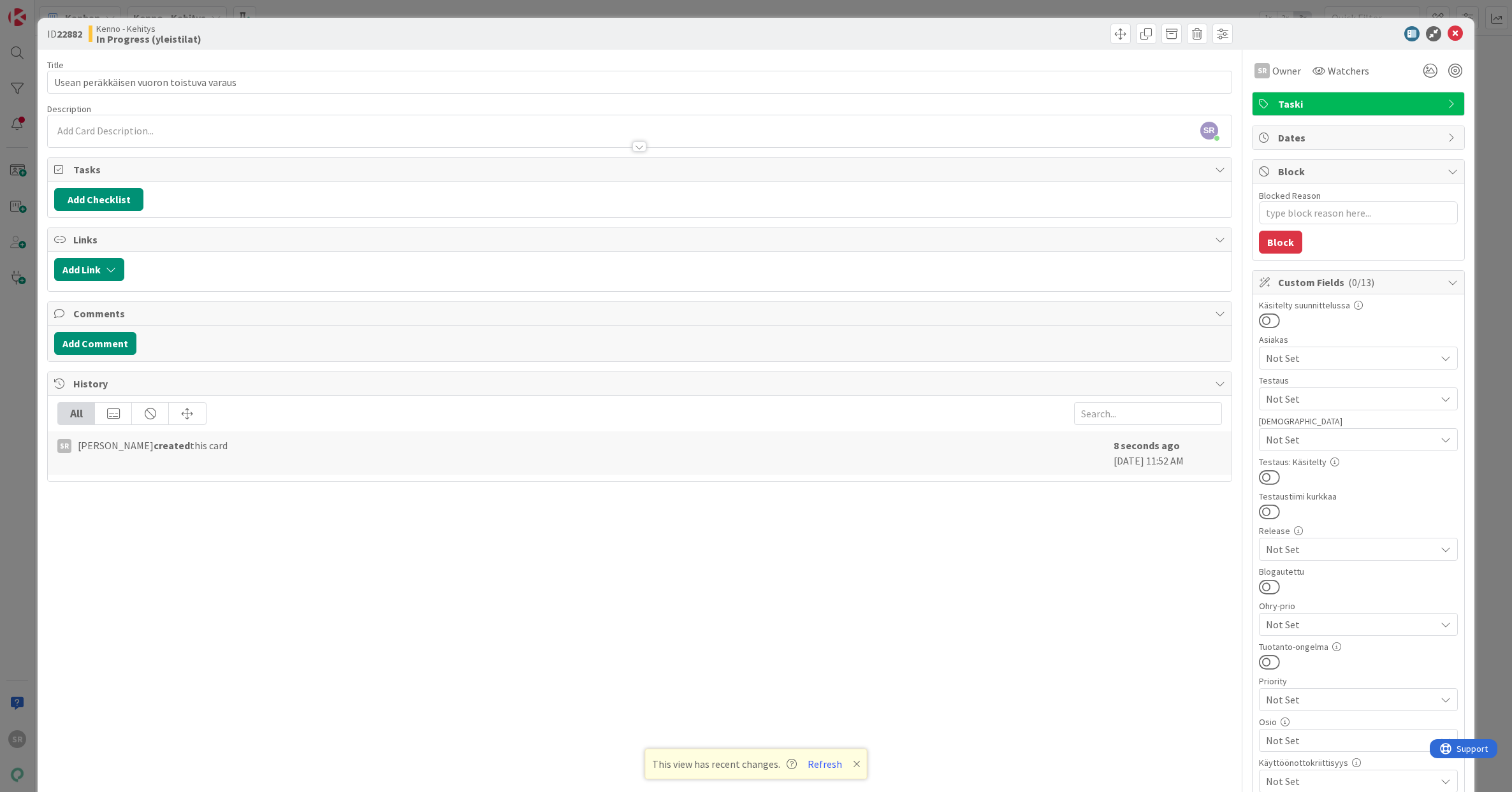
type textarea "x"
click at [353, 126] on div "SR [PERSON_NAME] just joined" at bounding box center [639, 131] width 1183 height 32
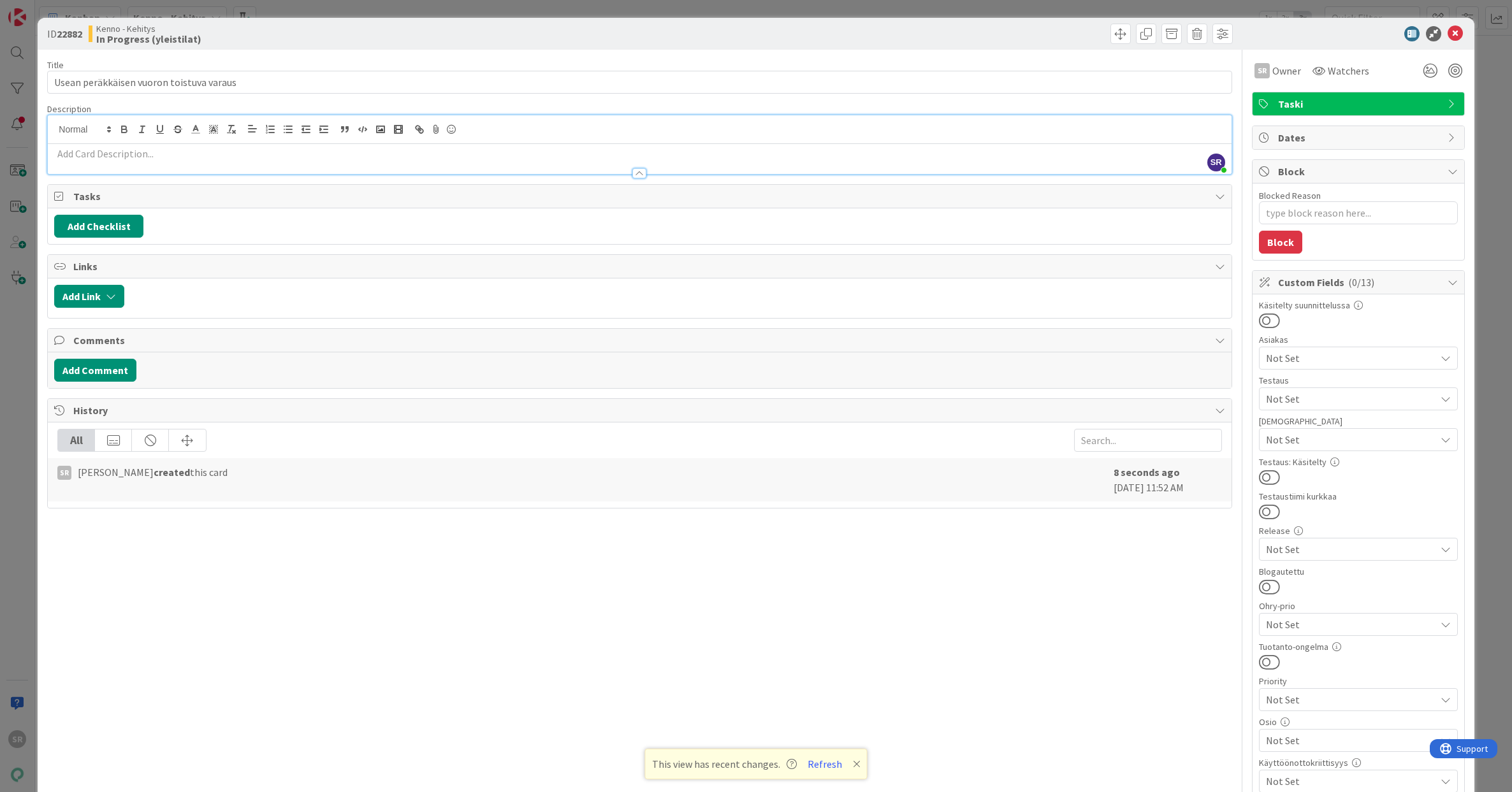
click at [379, 154] on p at bounding box center [640, 153] width 1171 height 15
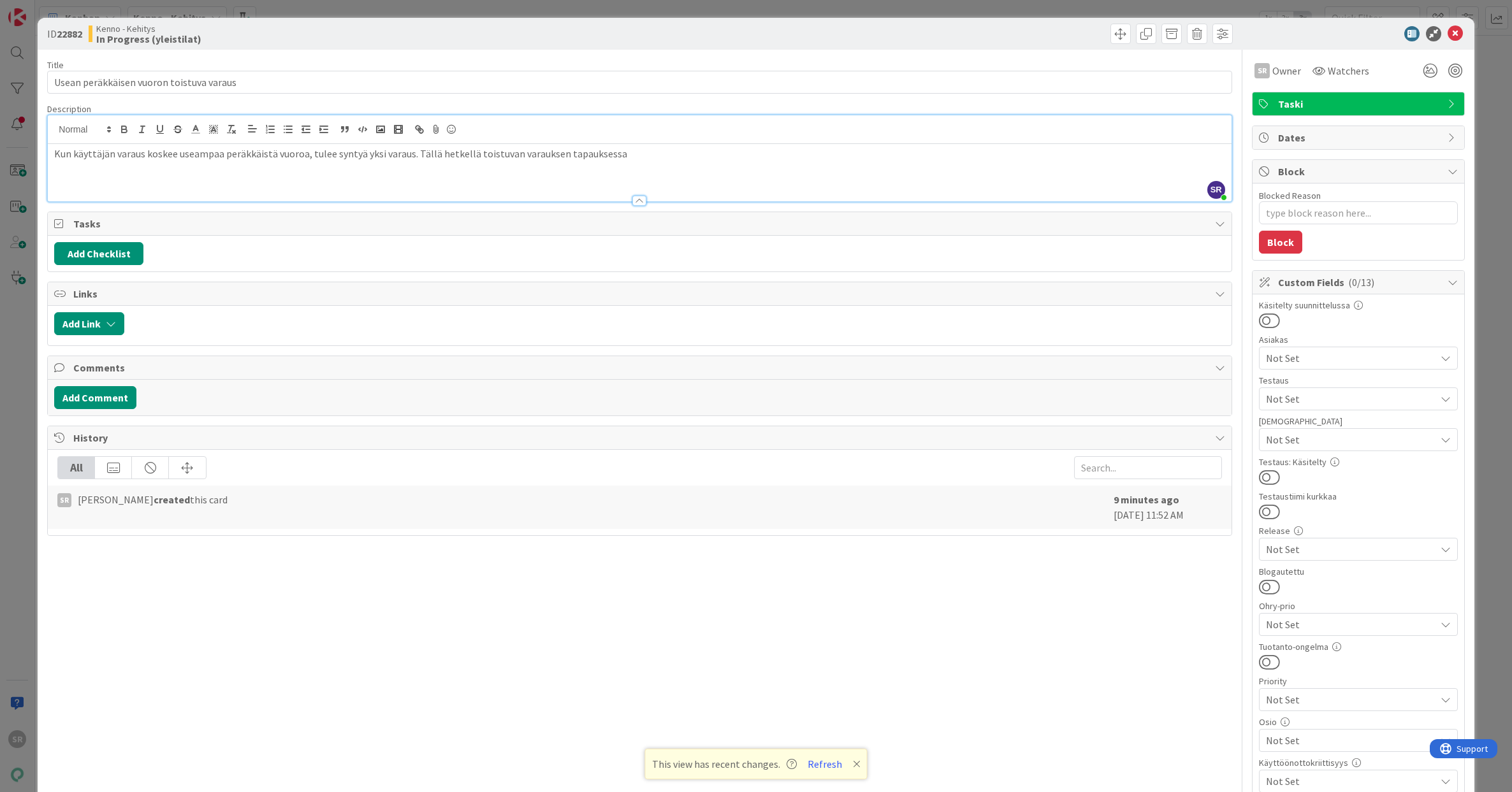
click at [1426, 105] on span "Taski" at bounding box center [1359, 104] width 163 height 16
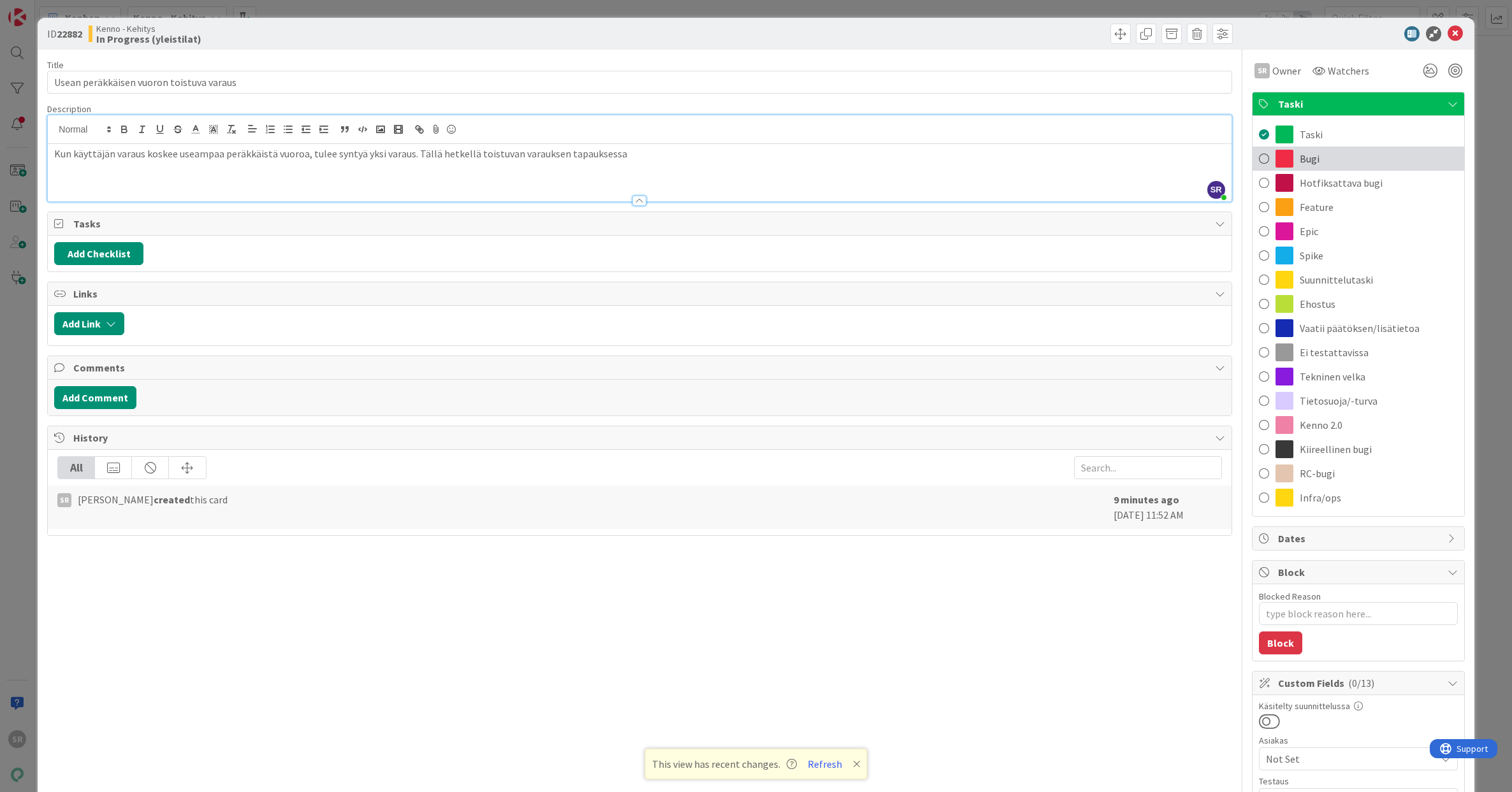
click at [1275, 153] on span at bounding box center [1284, 159] width 18 height 18
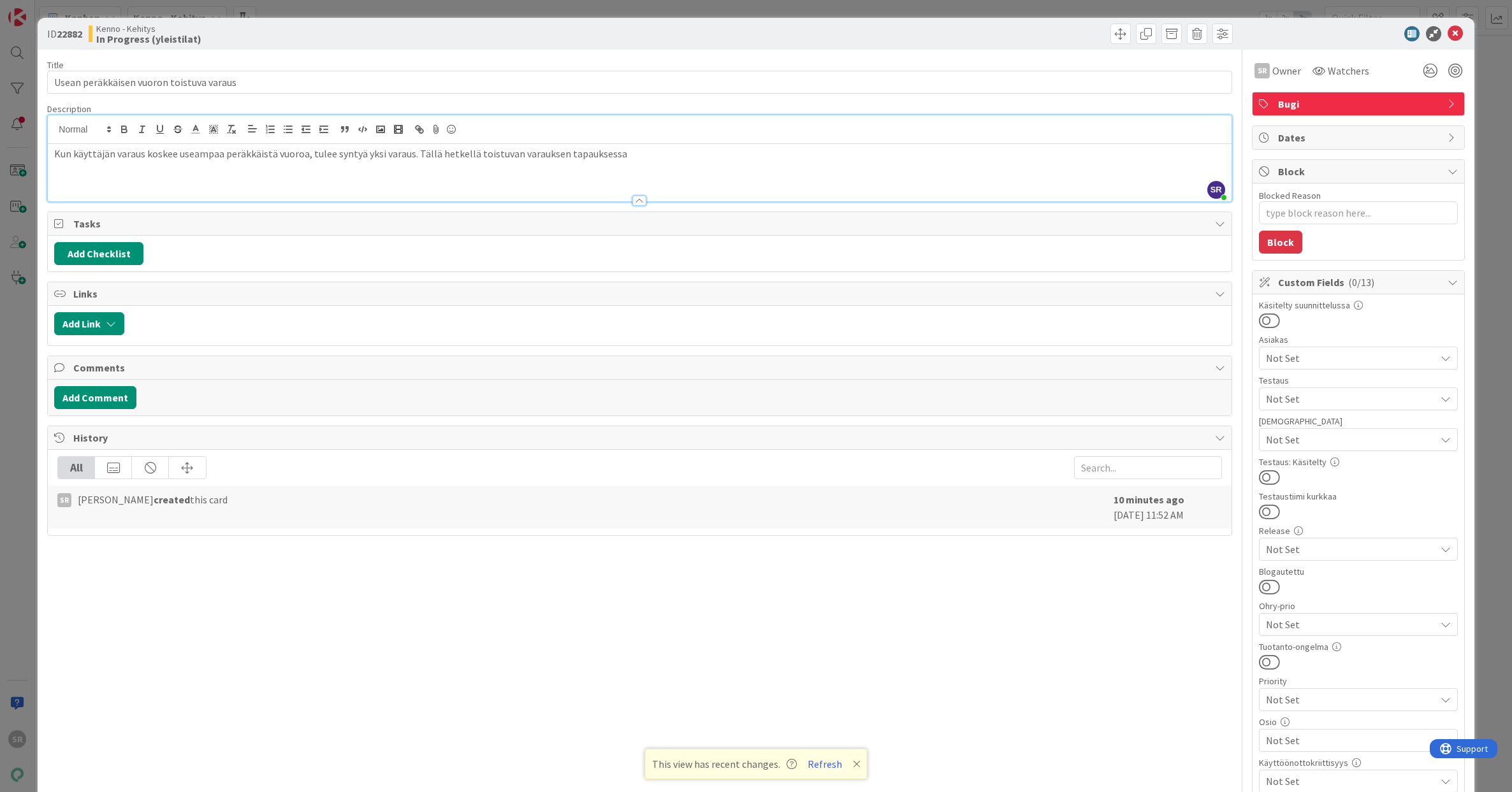
click at [619, 152] on p "Kun käyttäjän varaus koskee useampaa peräkkäistä vuoroa, tulee syntyä yksi vara…" at bounding box center [640, 153] width 1171 height 15
type textarea "x"
click at [1448, 31] on icon at bounding box center [1455, 34] width 16 height 16
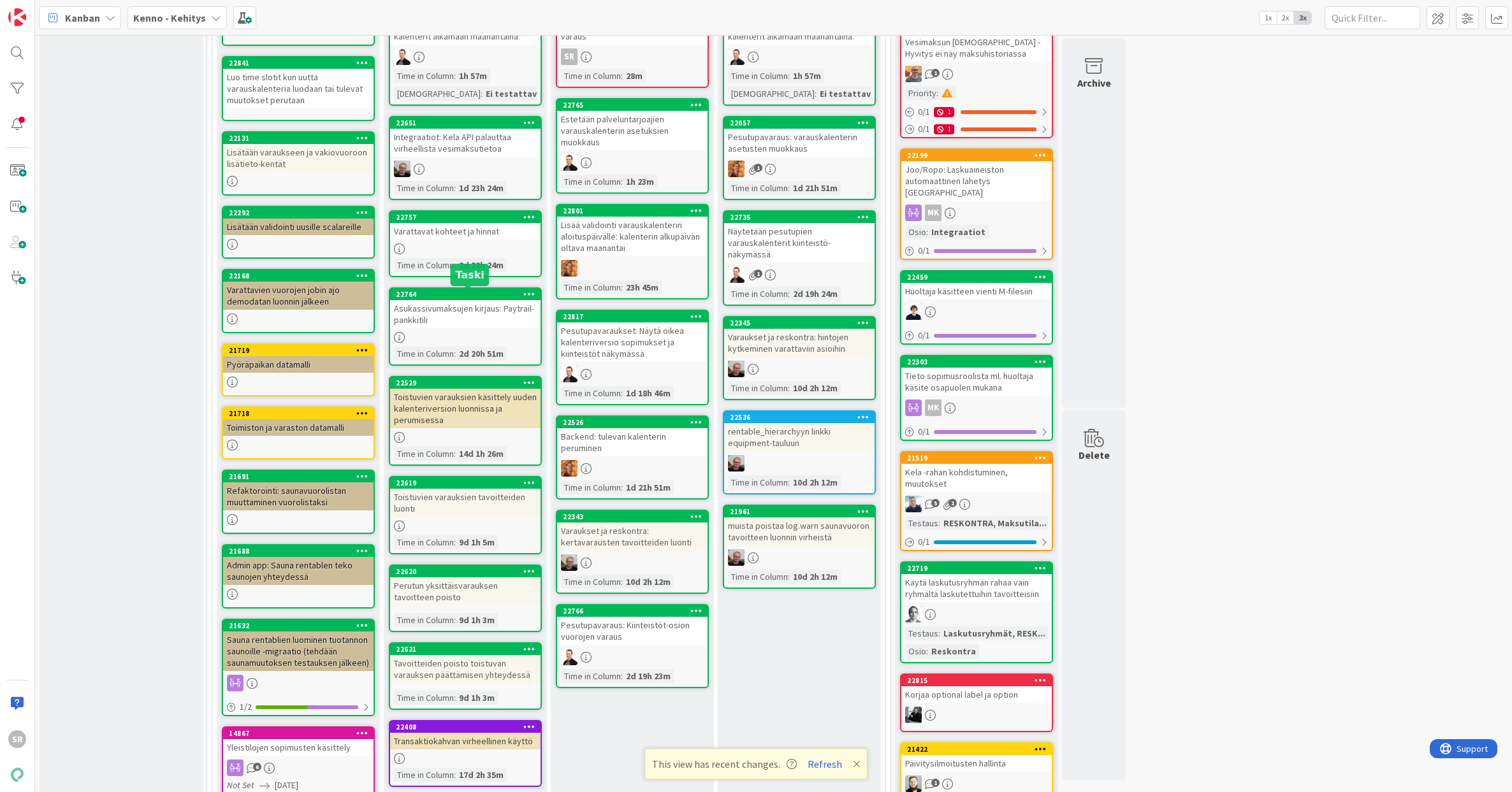
scroll to position [263, 0]
